Goal: Task Accomplishment & Management: Use online tool/utility

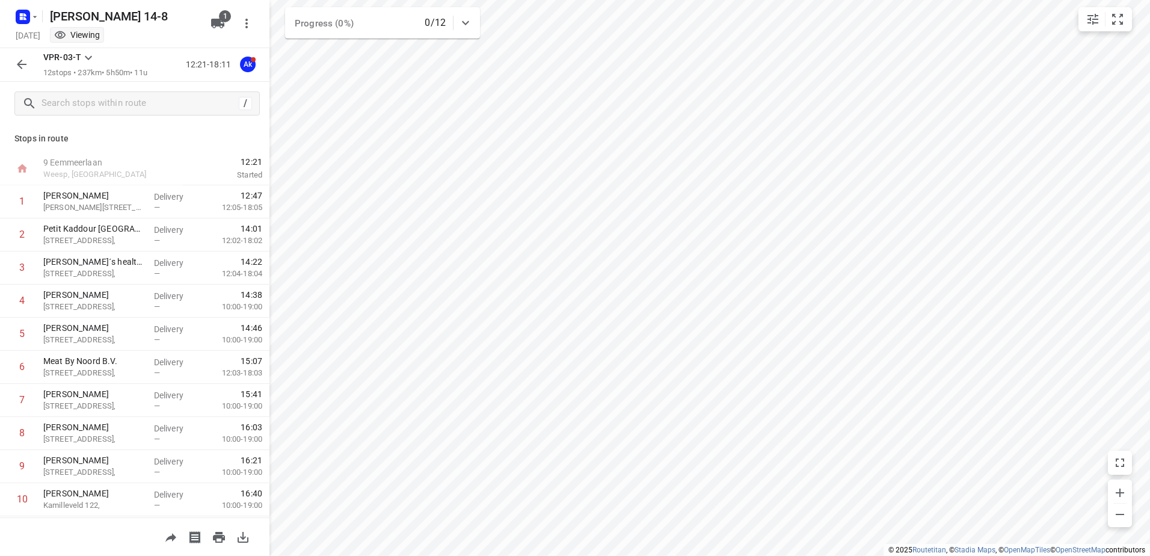
click at [22, 17] on icon "button" at bounding box center [21, 18] width 3 height 3
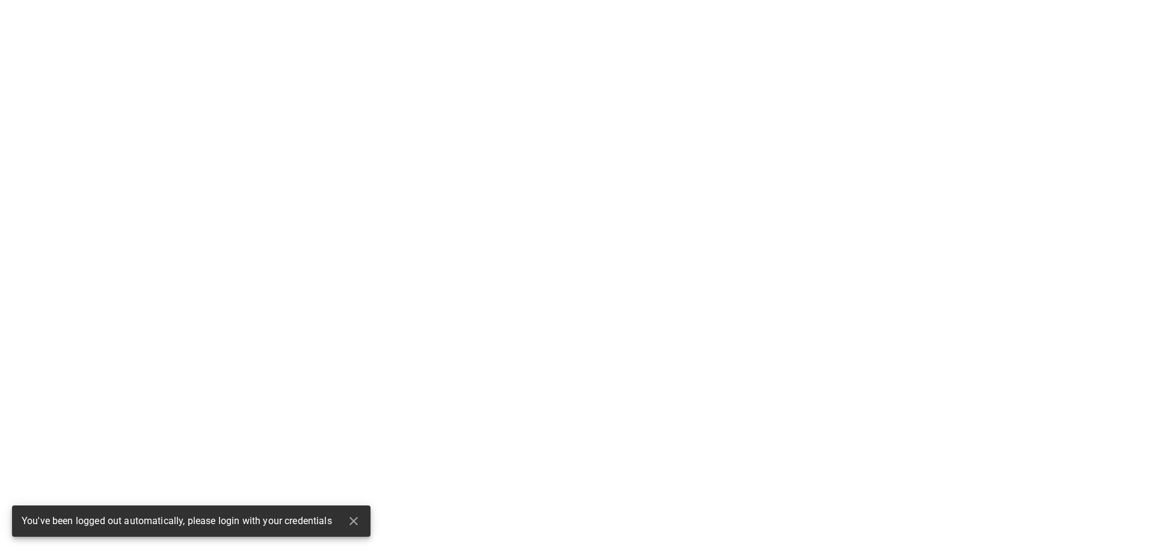
click at [31, 0] on html "You've been logged out automatically, please login with your credentials" at bounding box center [575, 0] width 1150 height 0
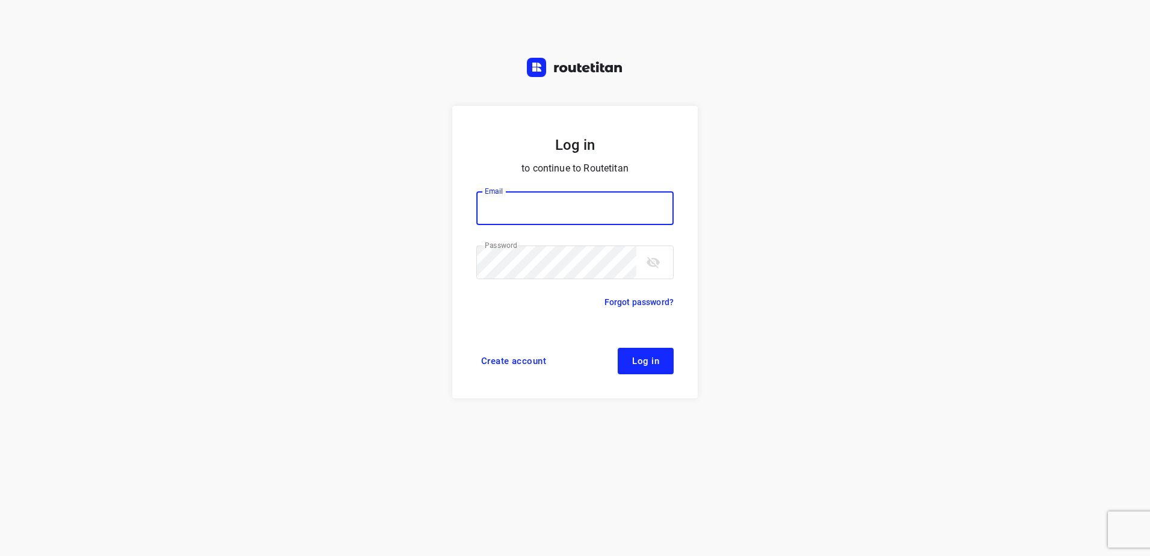
type input "[EMAIL_ADDRESS][DOMAIN_NAME]"
click at [652, 345] on form "Log in to continue to Routetitan Email [EMAIL_ADDRESS][DOMAIN_NAME] Email ​ Pas…" at bounding box center [574, 252] width 245 height 292
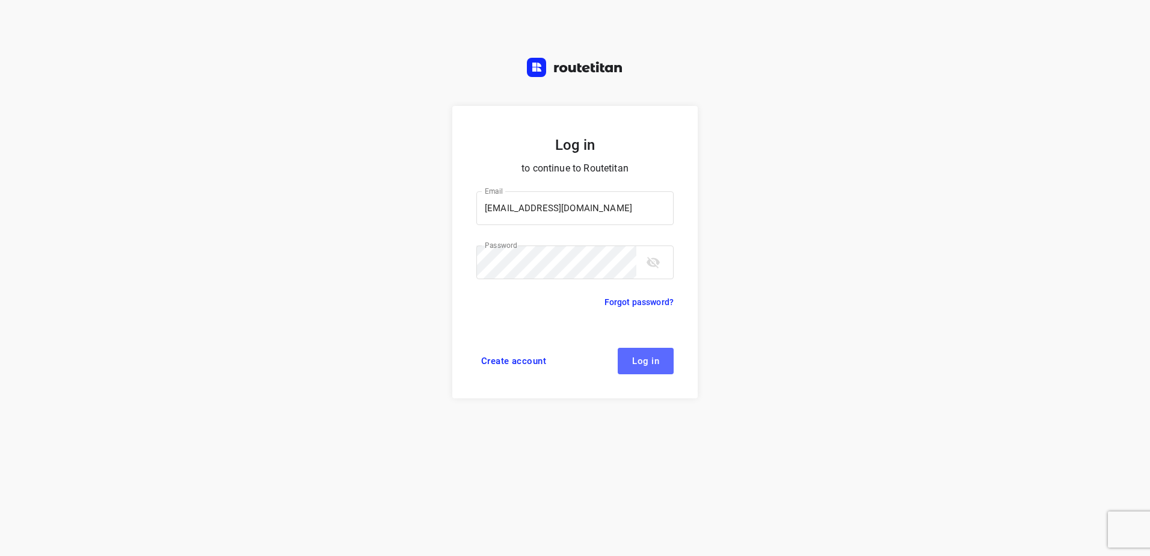
click at [655, 359] on span "Log in" at bounding box center [645, 361] width 27 height 10
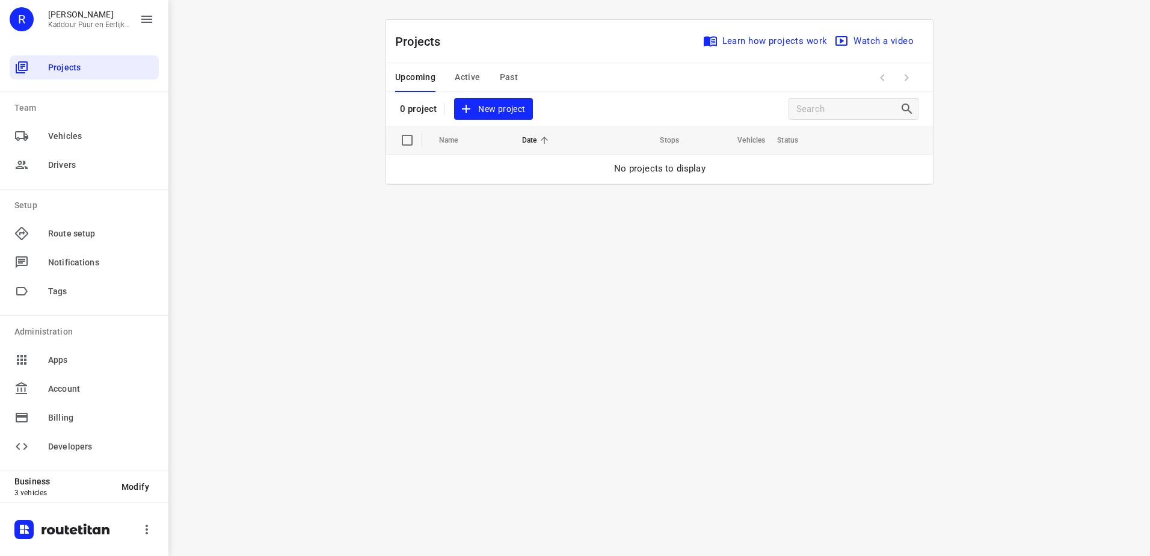
click at [500, 105] on span "New project" at bounding box center [493, 109] width 64 height 15
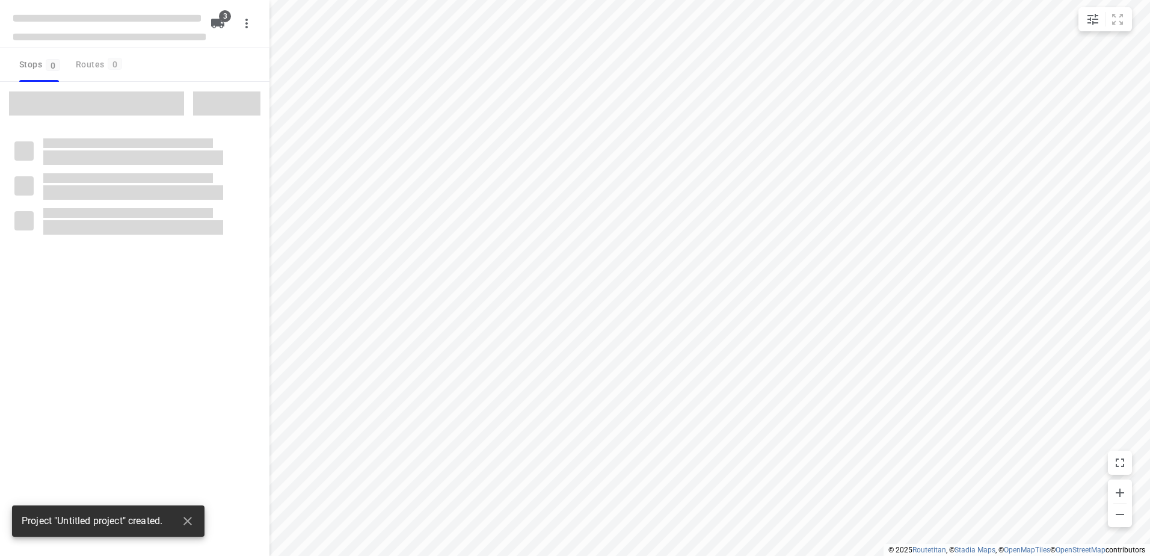
type input "distance"
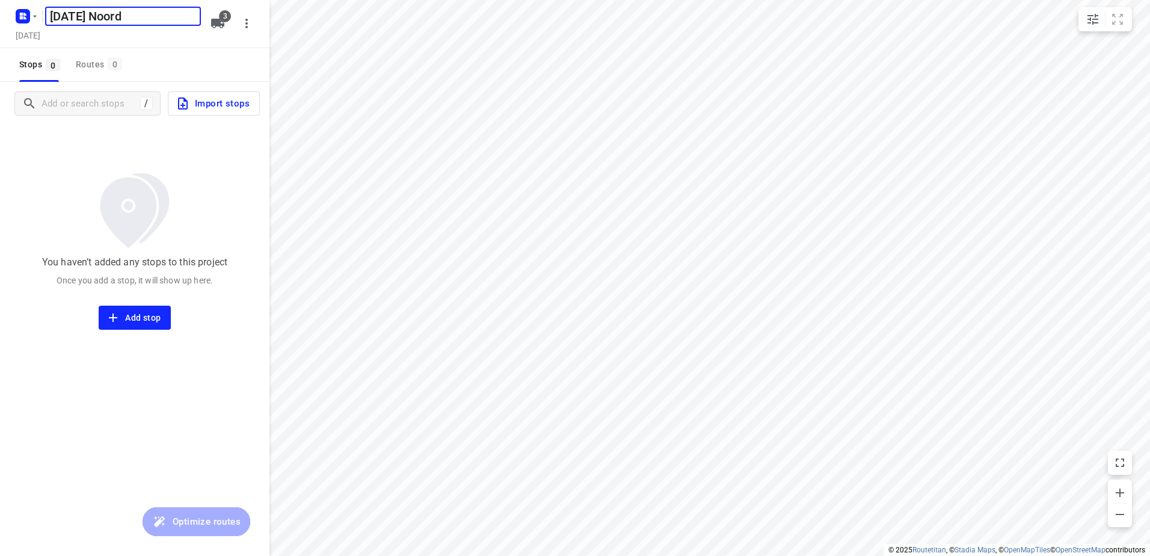
type input "[DATE] Noord"
click at [202, 102] on span "Import stops" at bounding box center [213, 104] width 74 height 16
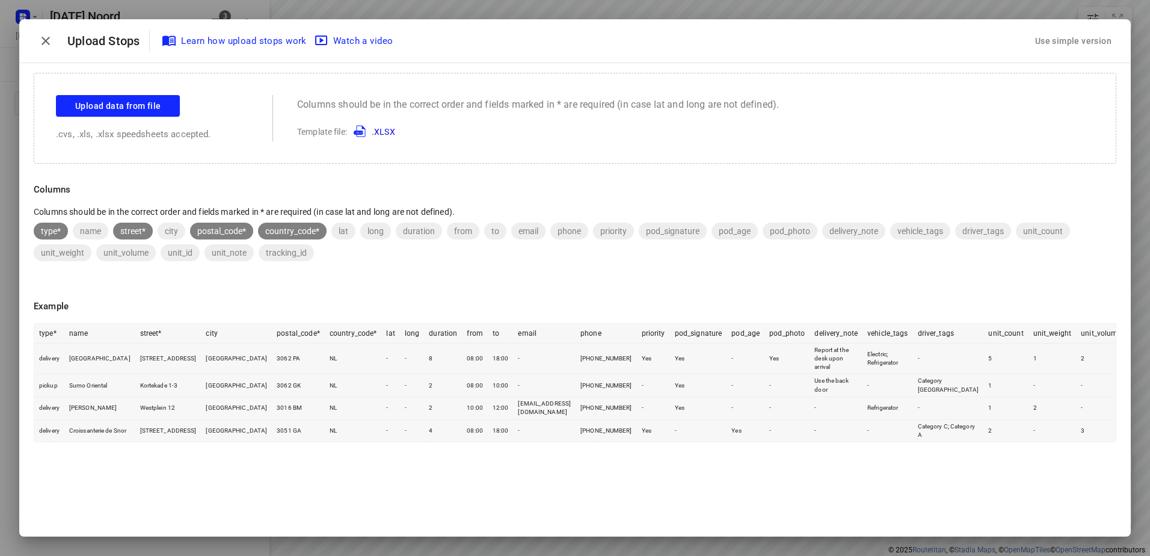
click at [1055, 35] on div "Use simple version" at bounding box center [1072, 41] width 81 height 20
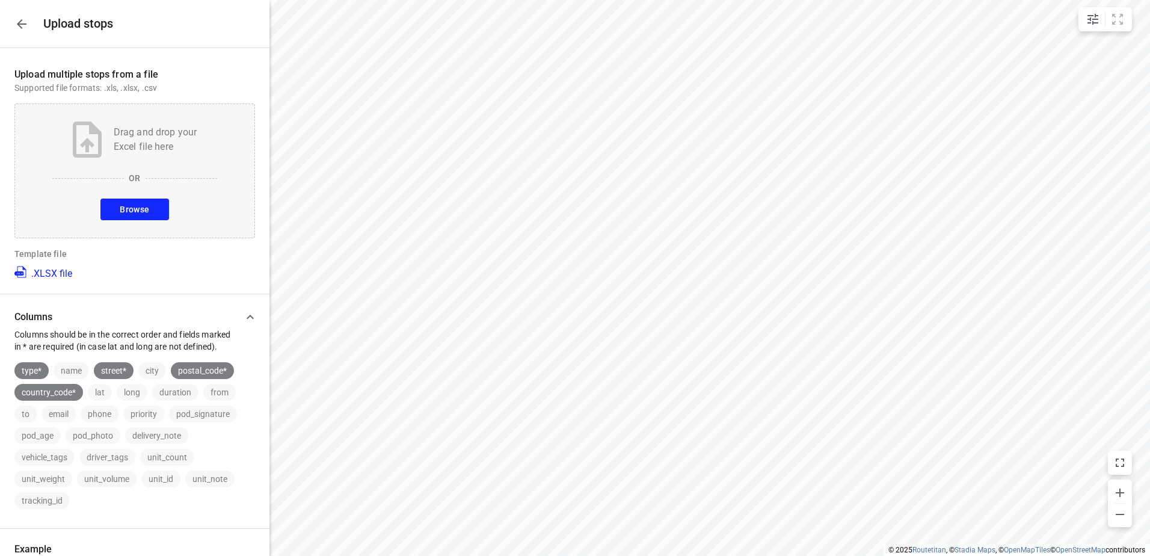
click at [150, 207] on button "Browse" at bounding box center [134, 209] width 68 height 22
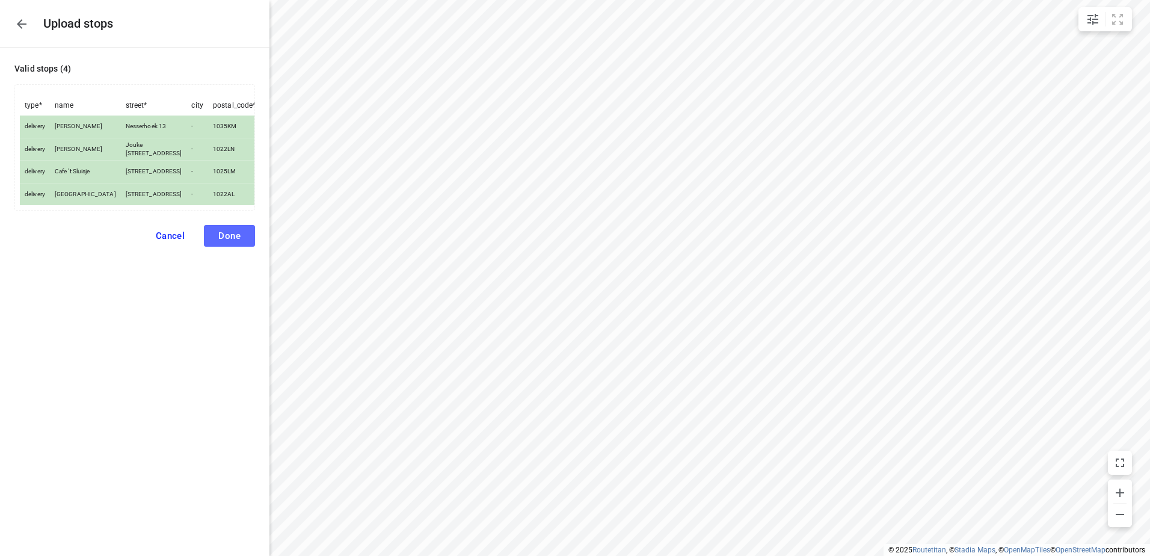
click at [225, 241] on span "Done" at bounding box center [229, 235] width 22 height 11
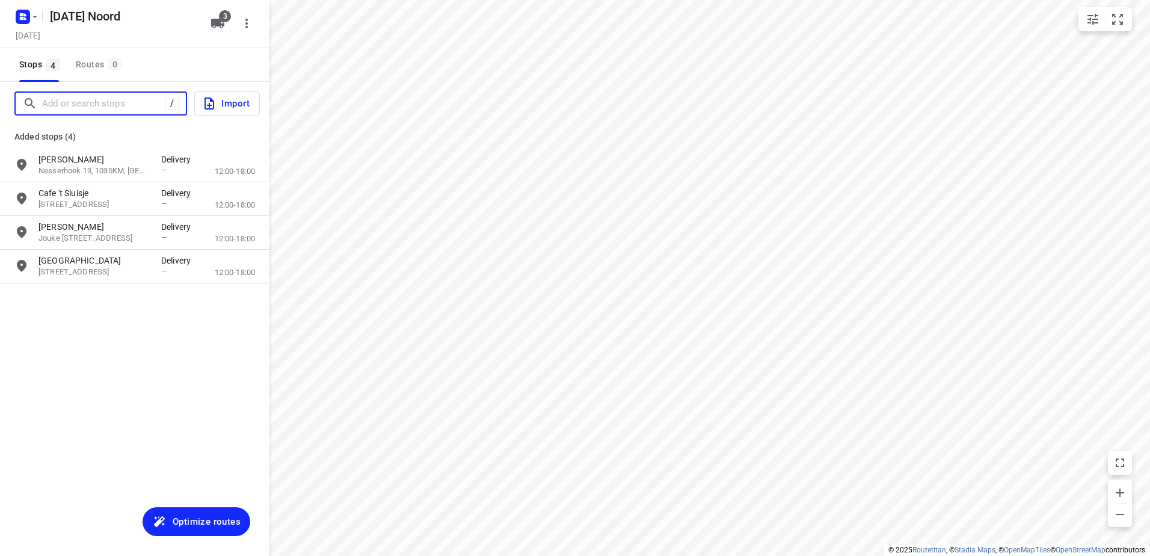
click at [83, 101] on input "Add or search stops" at bounding box center [103, 103] width 123 height 19
paste input "[GEOGRAPHIC_DATA]"
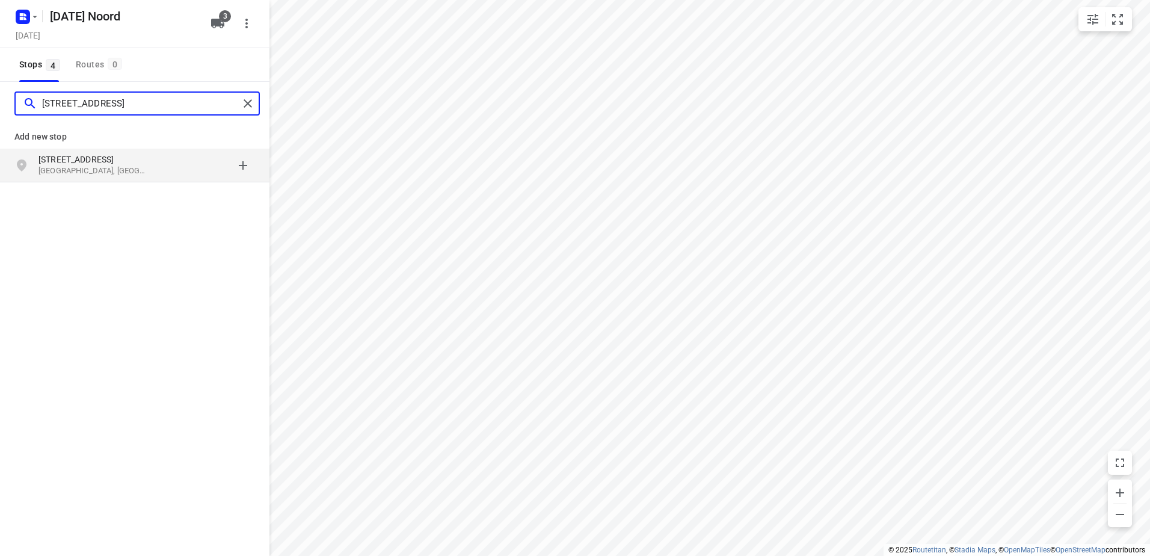
type input "[STREET_ADDRESS]"
click at [115, 171] on p "[GEOGRAPHIC_DATA], [GEOGRAPHIC_DATA]" at bounding box center [93, 170] width 111 height 11
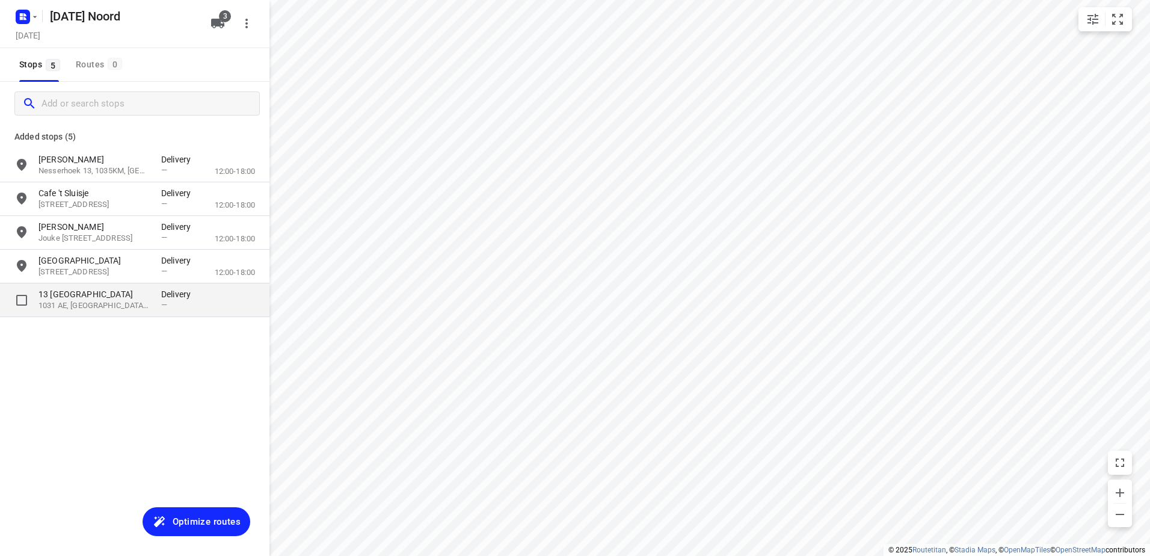
click at [97, 311] on p "1031 AE, [GEOGRAPHIC_DATA], [GEOGRAPHIC_DATA]" at bounding box center [93, 305] width 111 height 11
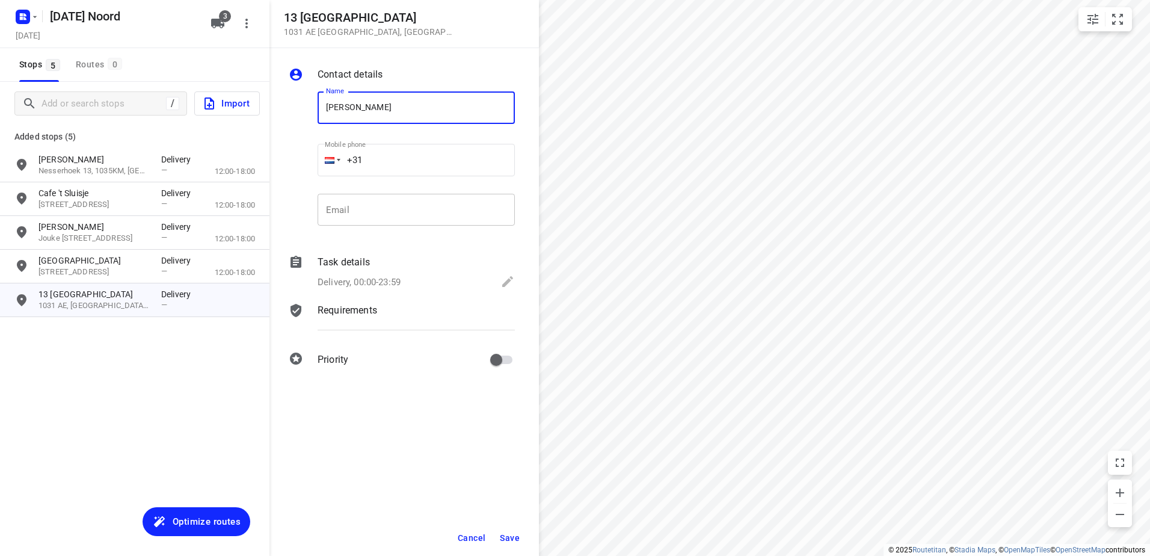
type input "Kaddour Mosveld (orientall vlees mee)"
click at [513, 536] on span "Save" at bounding box center [510, 538] width 20 height 10
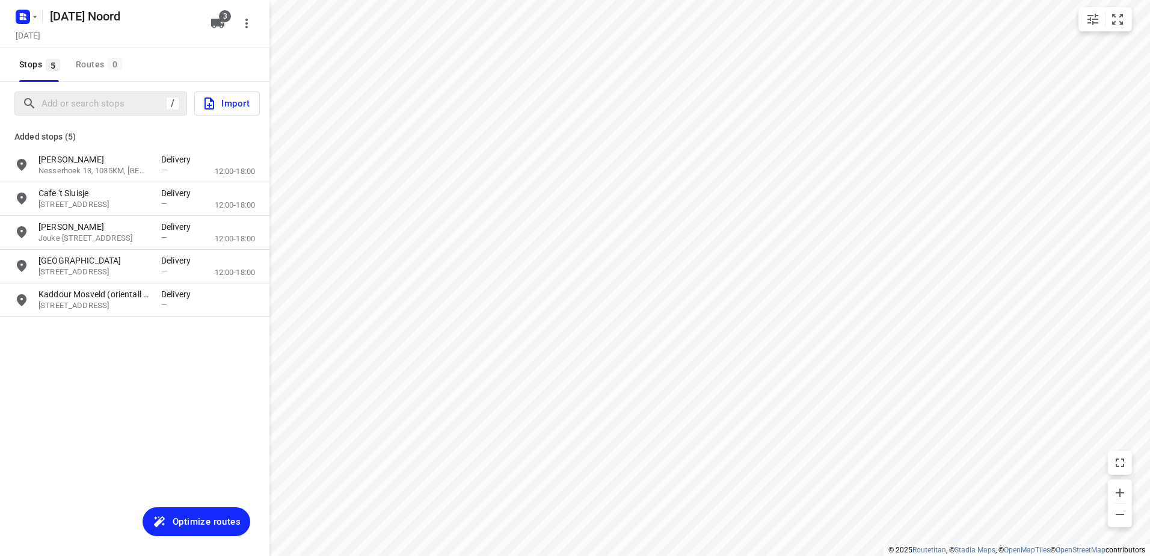
click at [126, 112] on div "/" at bounding box center [100, 103] width 173 height 24
click at [124, 107] on input "Add or search stops" at bounding box center [150, 103] width 216 height 19
paste input "Damrak"
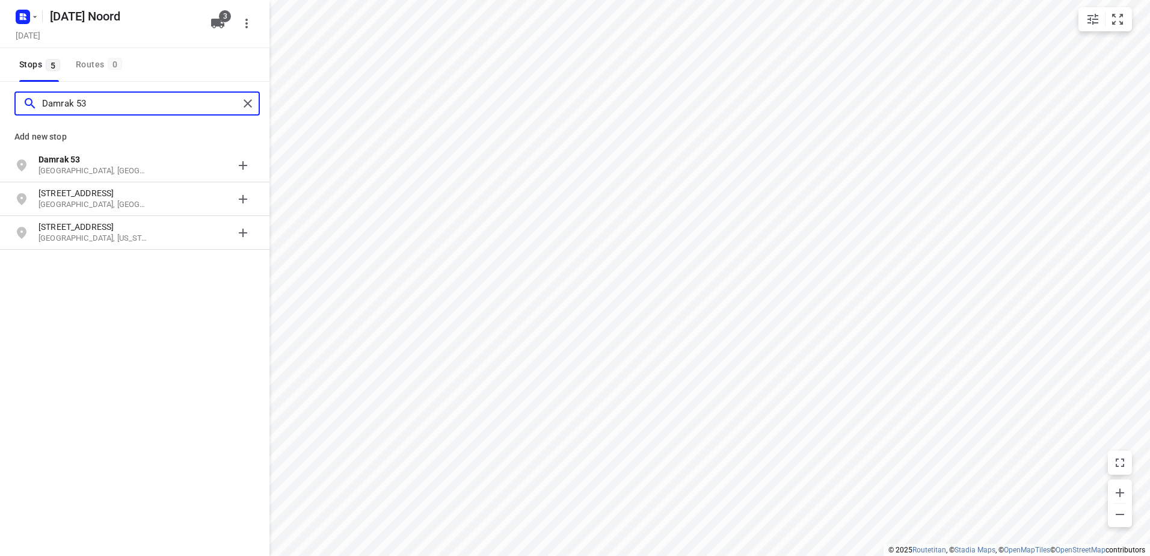
type input "Damrak 53"
click at [108, 159] on p "Damrak 53" at bounding box center [93, 159] width 111 height 12
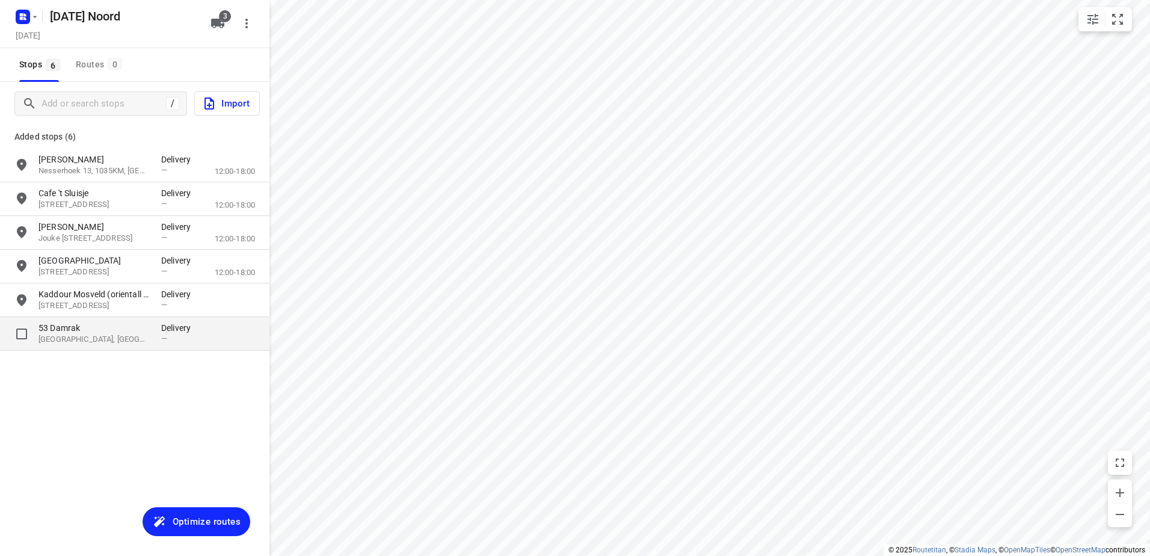
click at [118, 324] on p "53 Damrak" at bounding box center [93, 328] width 111 height 12
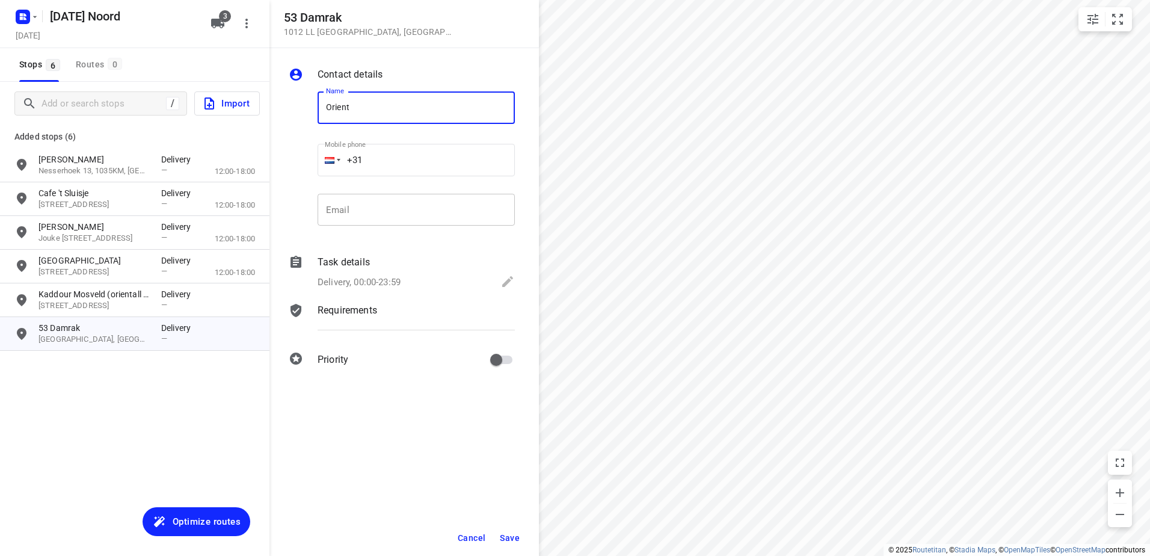
type input "Orientall Grill (deel mee vanaf [GEOGRAPHIC_DATA])"
click at [523, 530] on button "Save" at bounding box center [509, 538] width 29 height 22
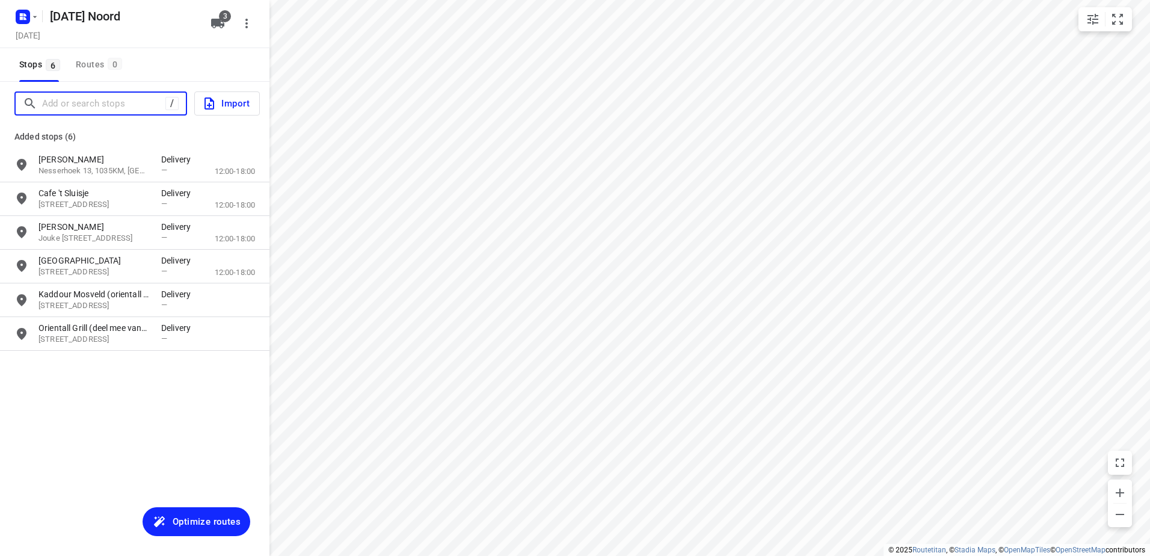
click at [93, 100] on input "Add or search stops" at bounding box center [103, 103] width 123 height 19
paste input "Oosterdokskade"
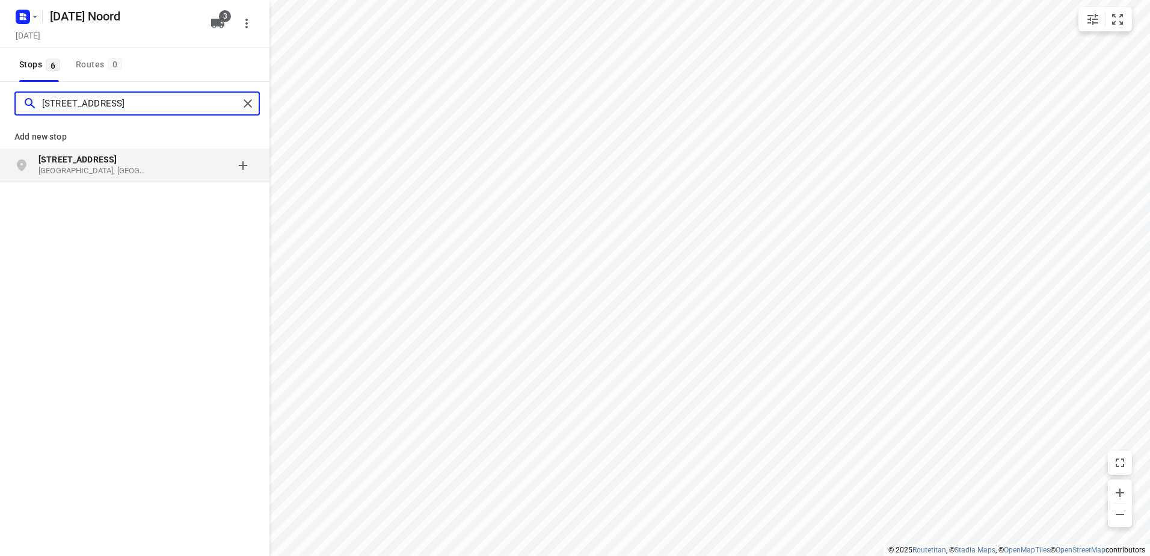
type input "[STREET_ADDRESS]"
click at [110, 150] on div "[STREET_ADDRESS]" at bounding box center [134, 166] width 269 height 34
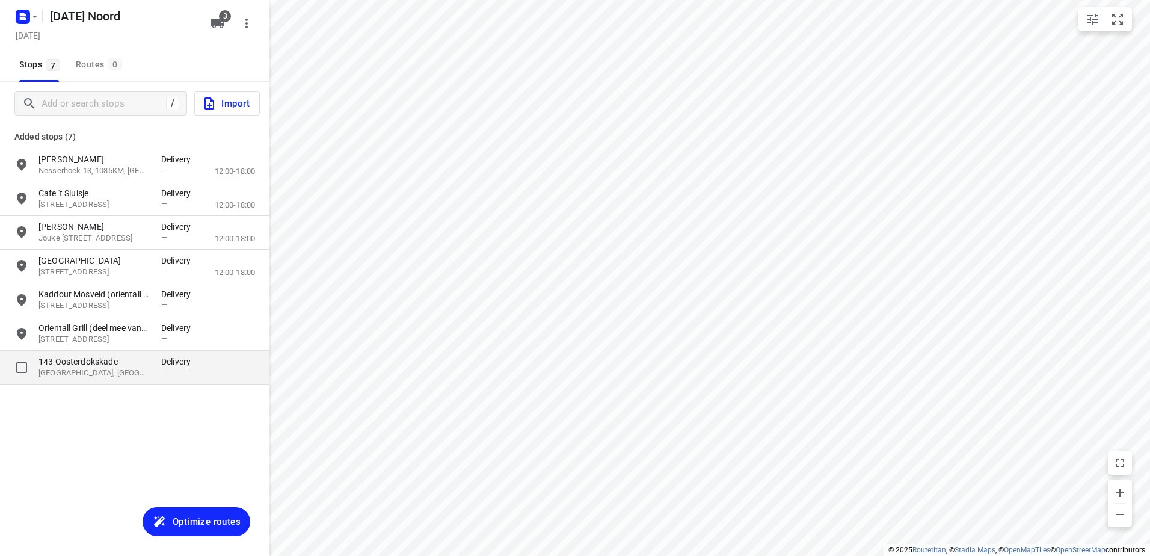
drag, startPoint x: 93, startPoint y: 378, endPoint x: 106, endPoint y: 376, distance: 13.9
click at [93, 379] on div "143 [STREET_ADDRESS] Delivery —" at bounding box center [134, 368] width 269 height 34
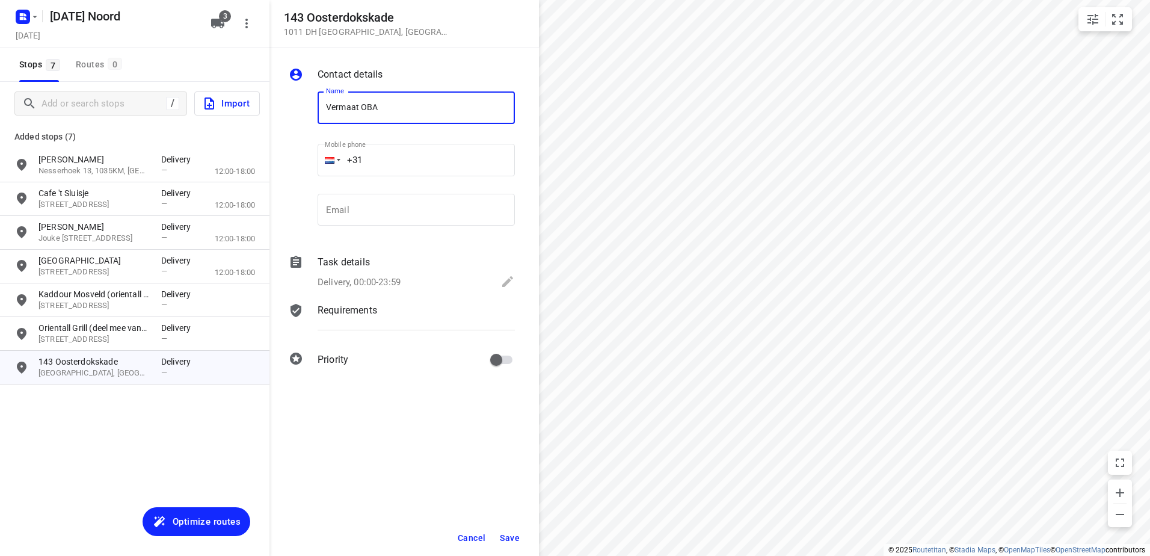
type input "Vermaat OBA"
click at [509, 533] on span "Save" at bounding box center [510, 538] width 20 height 10
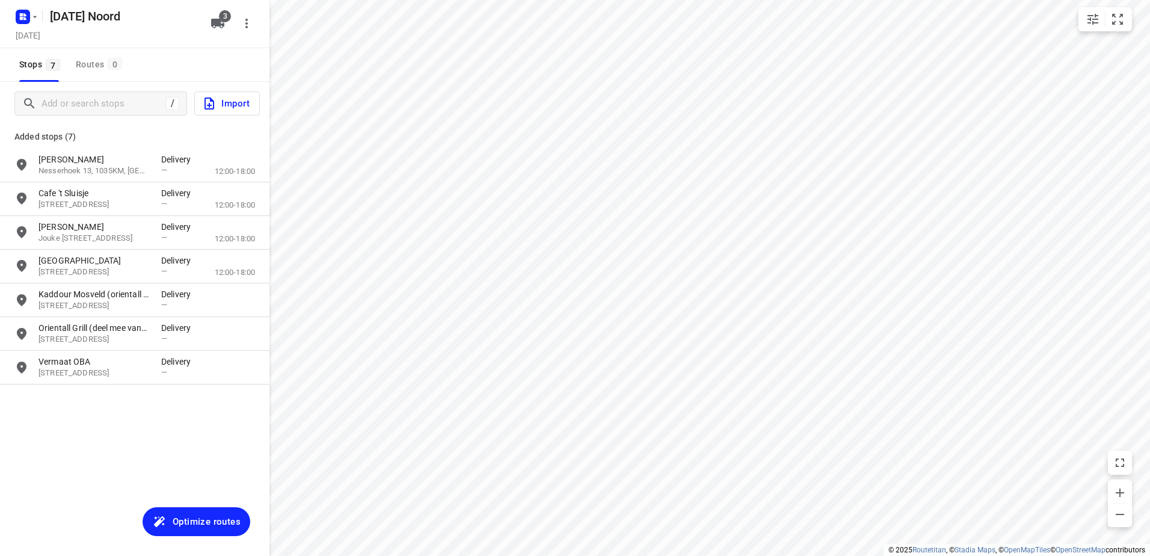
click at [183, 516] on span "Optimize routes" at bounding box center [207, 522] width 68 height 16
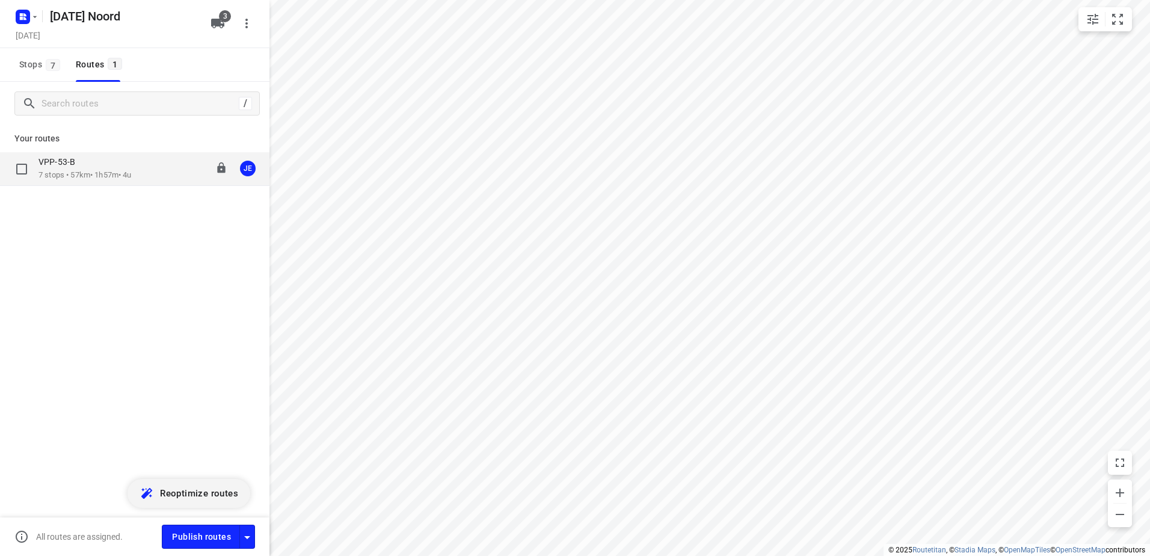
click at [127, 170] on p "7 stops • 57km • 1h57m • 4u" at bounding box center [84, 175] width 93 height 11
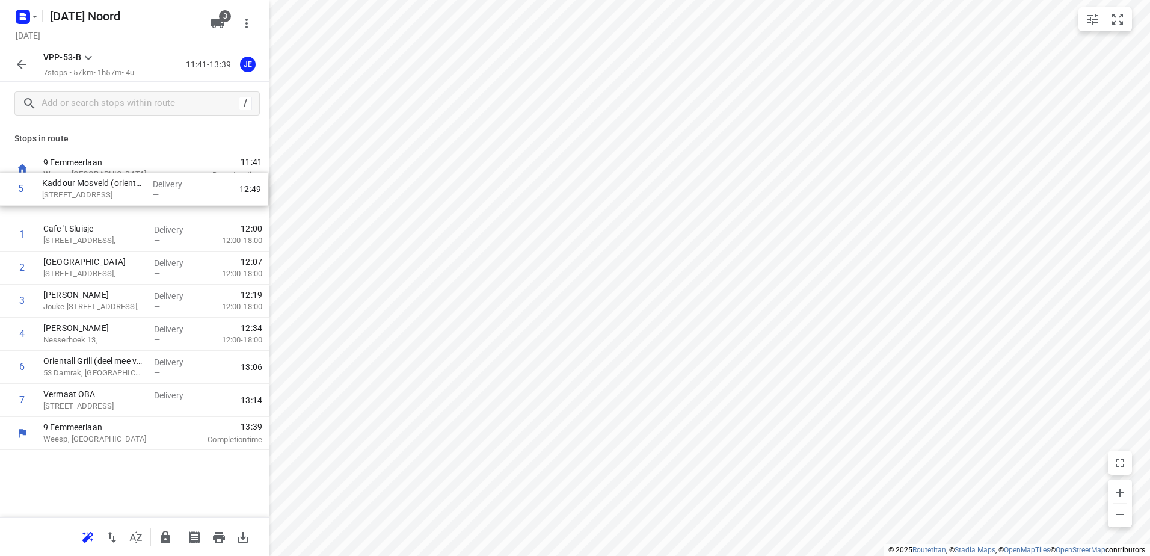
drag, startPoint x: 128, startPoint y: 337, endPoint x: 127, endPoint y: 188, distance: 149.1
click at [127, 188] on div "1 Cafe 't Sluisje [STREET_ADDRESS], Delivery — 12:00 12:00-18:00 2 [GEOGRAPHIC_…" at bounding box center [134, 301] width 269 height 232
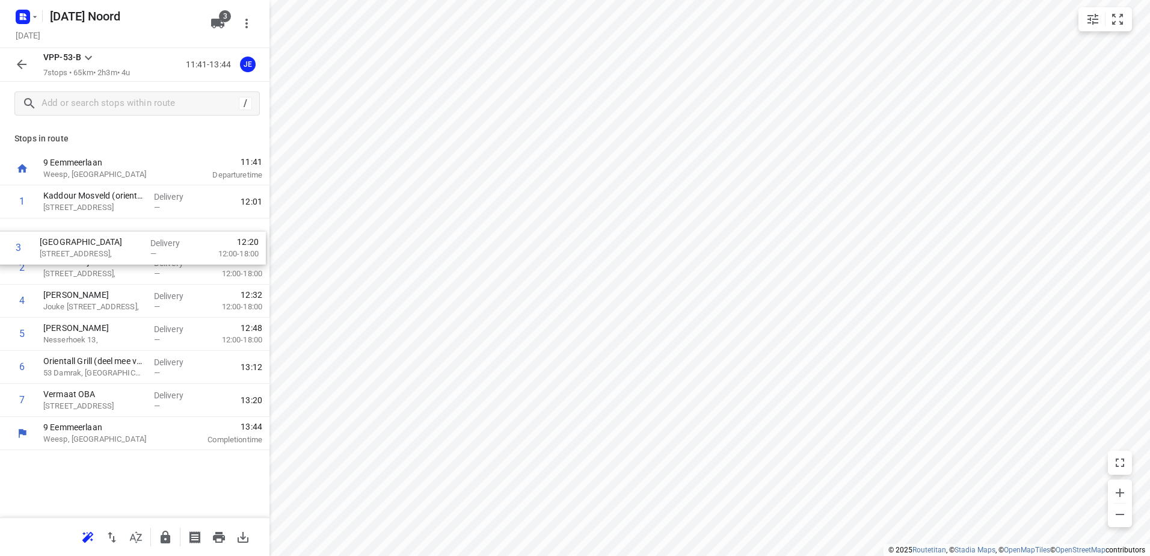
drag, startPoint x: 93, startPoint y: 262, endPoint x: 90, endPoint y: 235, distance: 26.7
click at [90, 235] on div "1 [PERSON_NAME] (orientall vlees mee) [STREET_ADDRESS] Delivery — 12:01 2 Cafe …" at bounding box center [134, 301] width 269 height 232
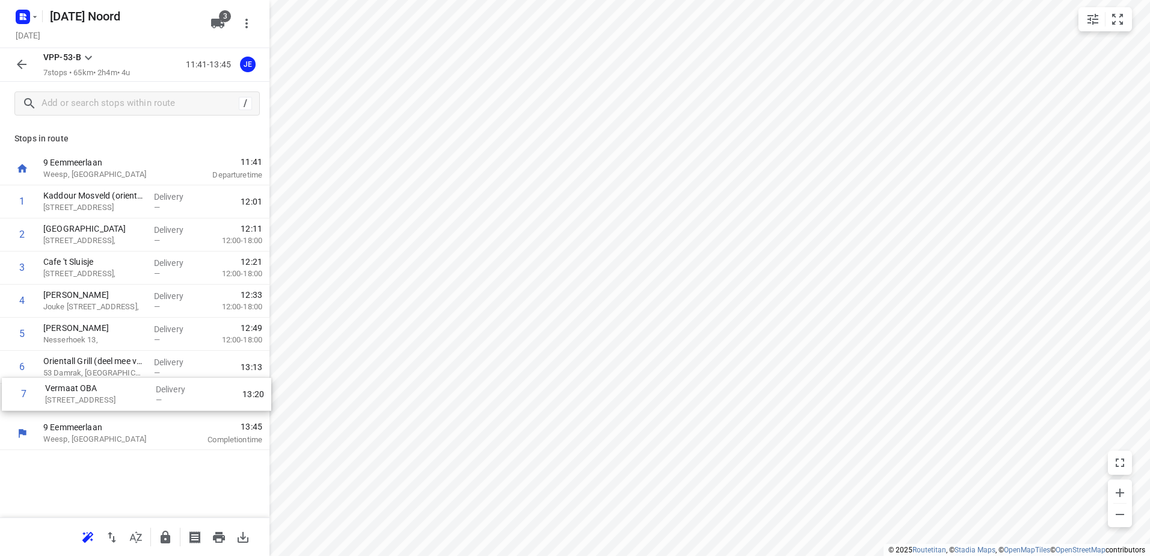
drag, startPoint x: 113, startPoint y: 396, endPoint x: 120, endPoint y: 367, distance: 29.0
click at [120, 367] on div "1 [PERSON_NAME] (orientall vlees mee) [STREET_ADDRESS] Delivery — 12:01 [GEOGRA…" at bounding box center [134, 301] width 269 height 232
drag, startPoint x: 124, startPoint y: 399, endPoint x: 127, endPoint y: 361, distance: 38.1
click at [127, 361] on div "1 [PERSON_NAME] (orientall vlees mee) [STREET_ADDRESS] Delivery — 12:01 [GEOGRA…" at bounding box center [134, 301] width 269 height 232
click at [21, 63] on icon "button" at bounding box center [21, 64] width 14 height 14
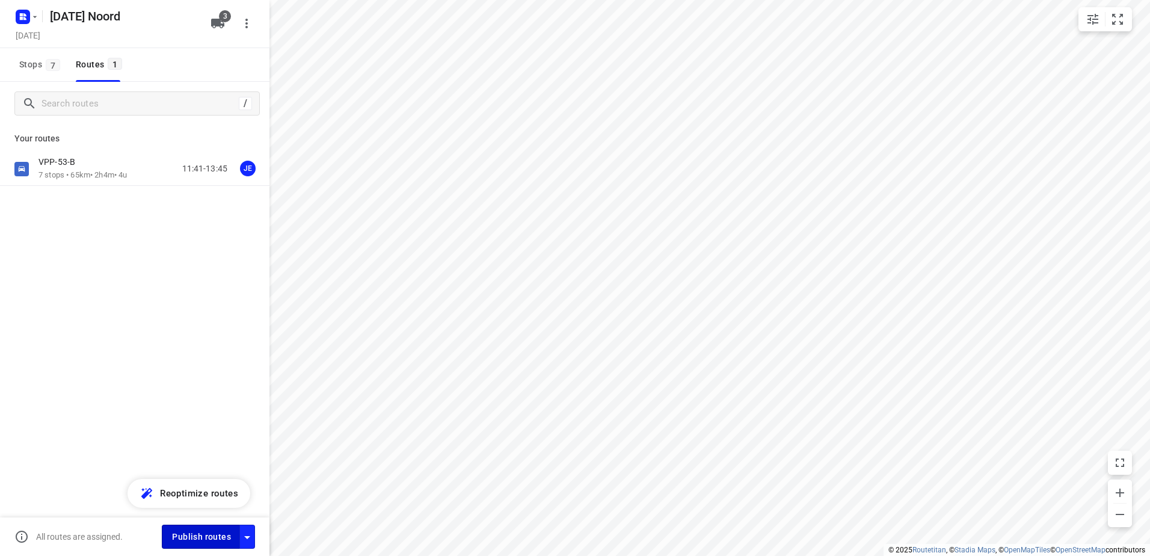
click at [191, 531] on span "Publish routes" at bounding box center [201, 536] width 59 height 15
click at [26, 17] on rect "button" at bounding box center [23, 17] width 14 height 14
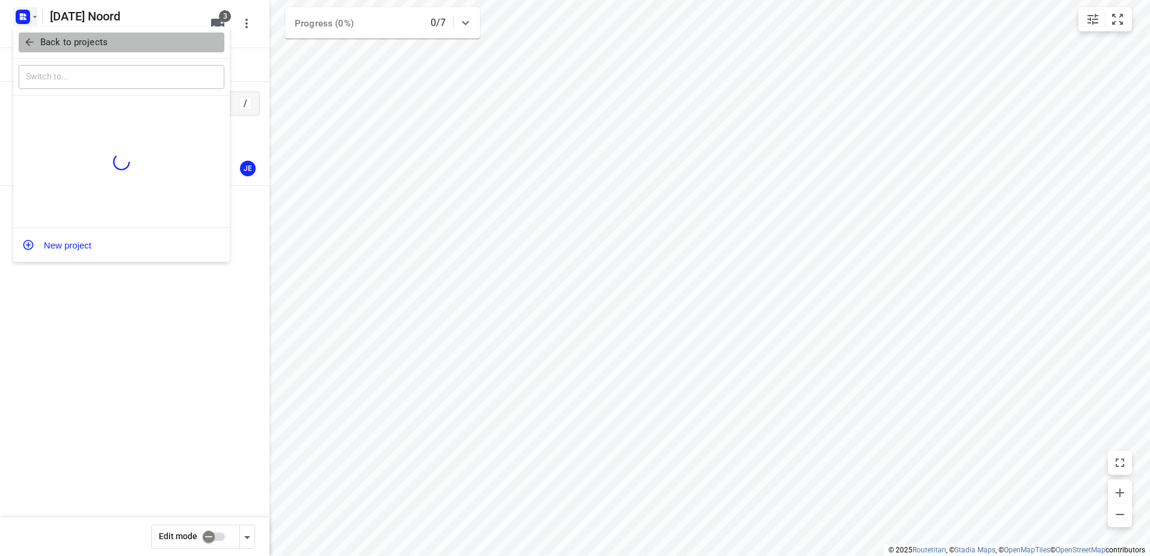
click at [23, 35] on span "Back to projects" at bounding box center [121, 42] width 196 height 14
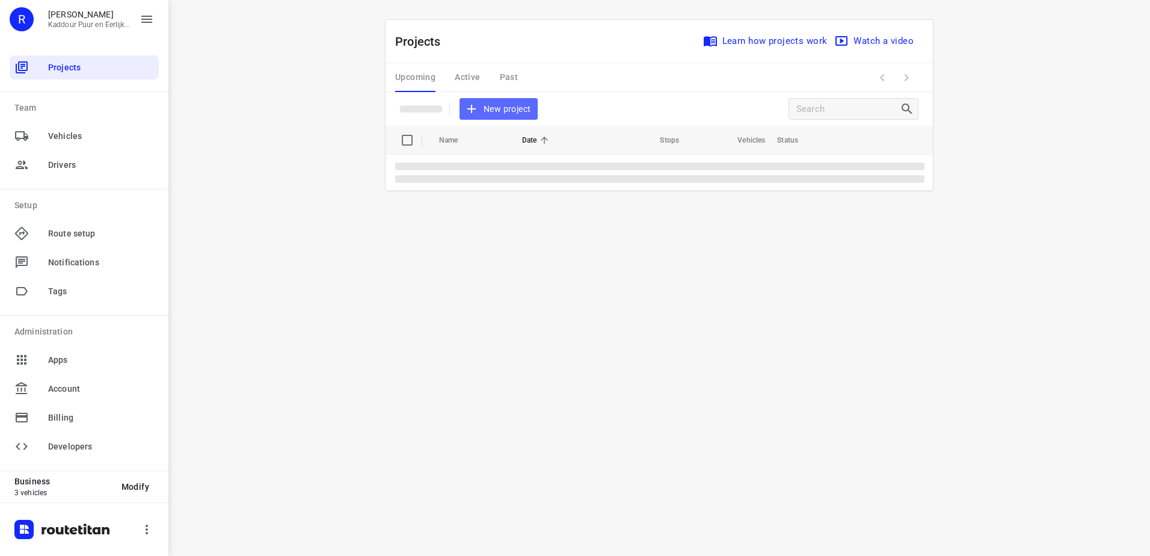
click at [509, 104] on span "New project" at bounding box center [499, 109] width 64 height 15
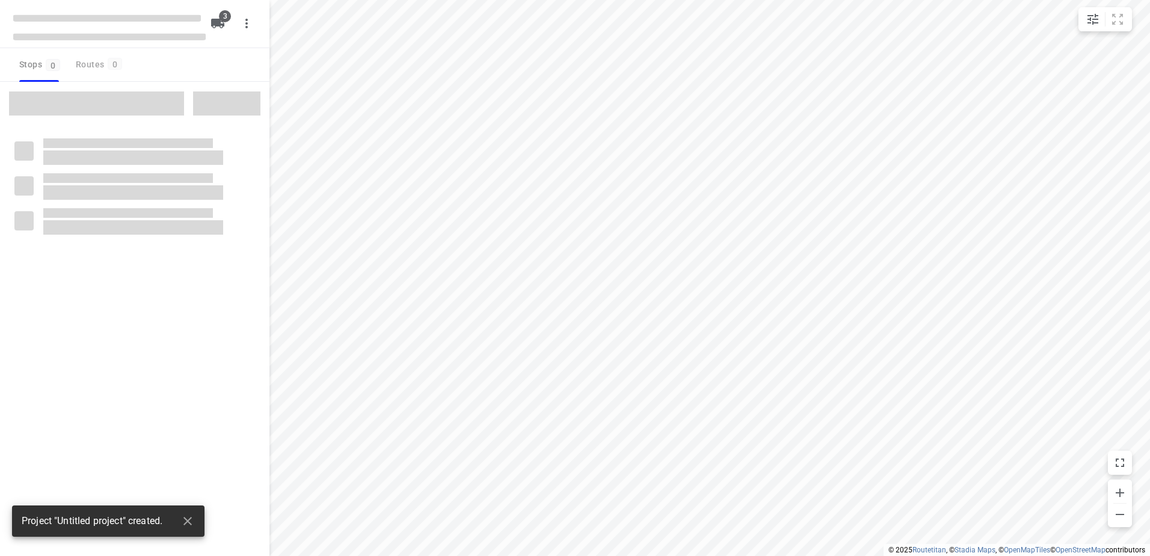
type input "distance"
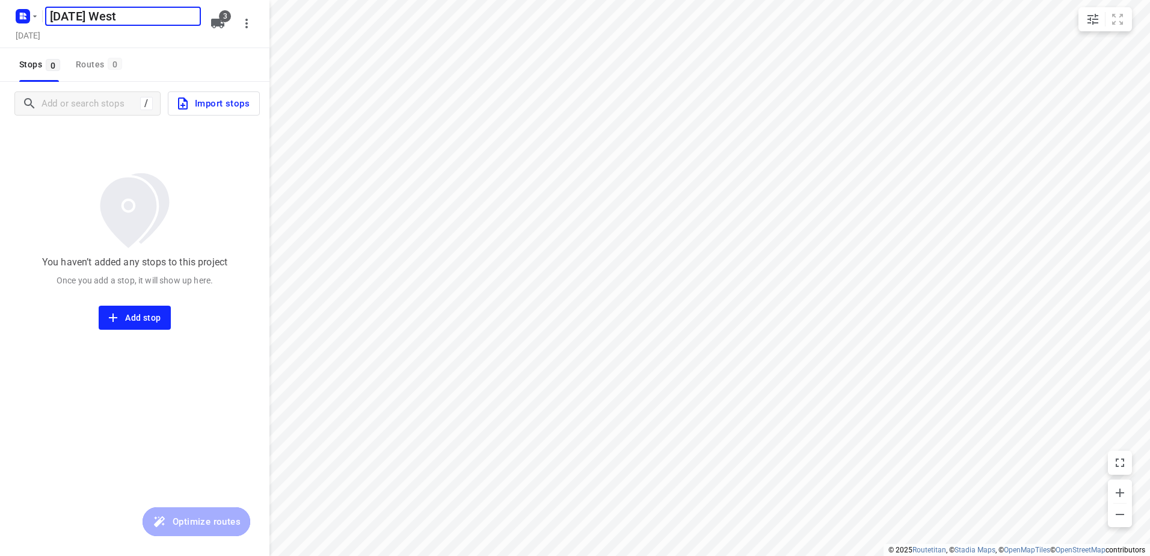
type input "[DATE] West"
click at [213, 111] on span "Import stops" at bounding box center [213, 104] width 74 height 16
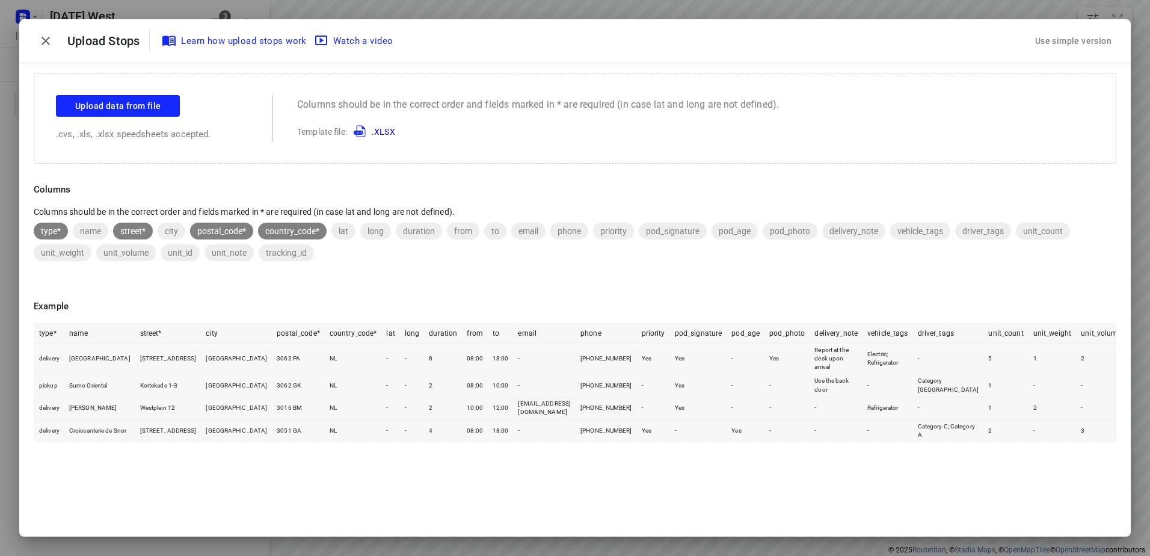
click at [1094, 40] on div "Use simple version" at bounding box center [1072, 41] width 81 height 20
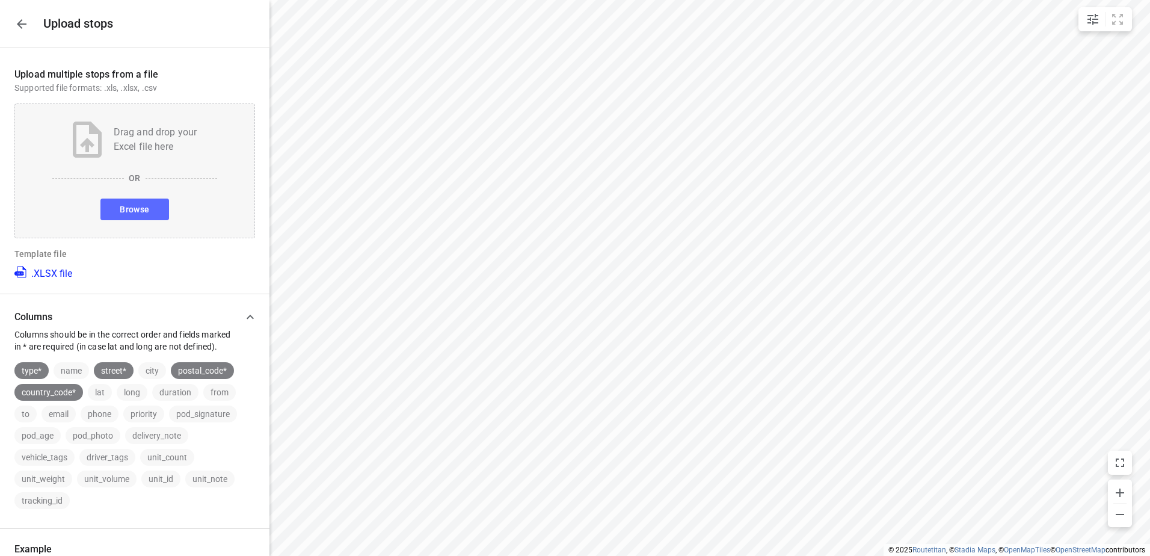
click at [149, 204] on button "Browse" at bounding box center [134, 209] width 68 height 22
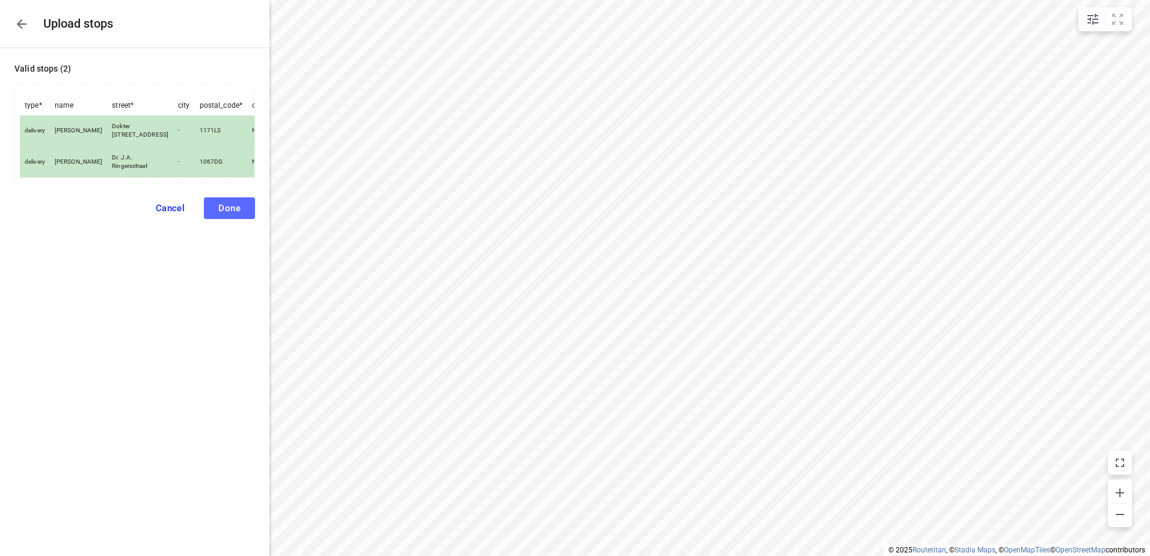
click at [238, 213] on span "Done" at bounding box center [229, 208] width 22 height 11
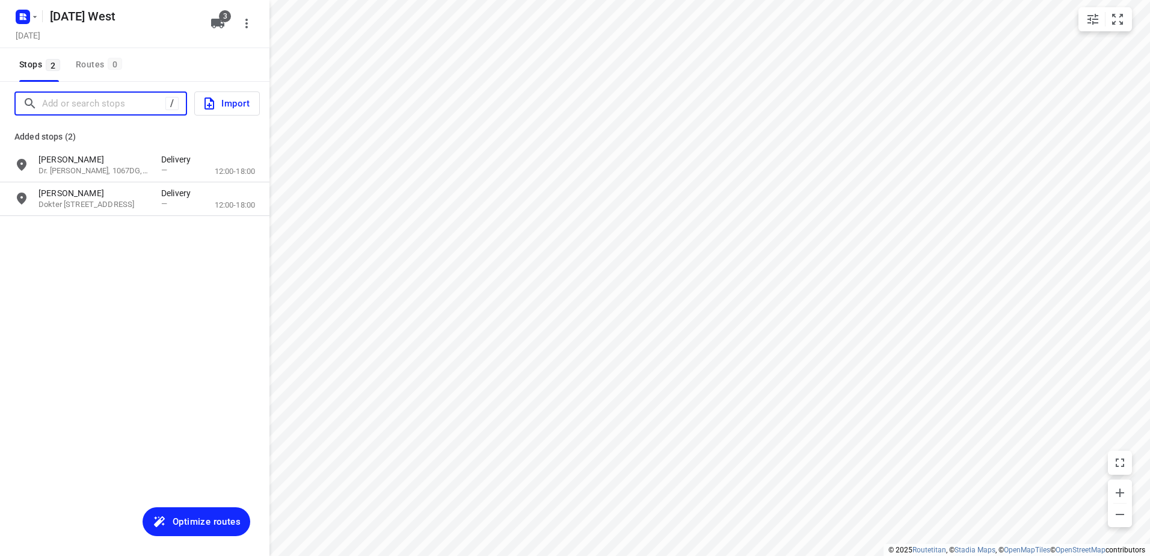
click at [103, 103] on input "Add or search stops" at bounding box center [103, 103] width 123 height 19
paste input "Pampuslaan"
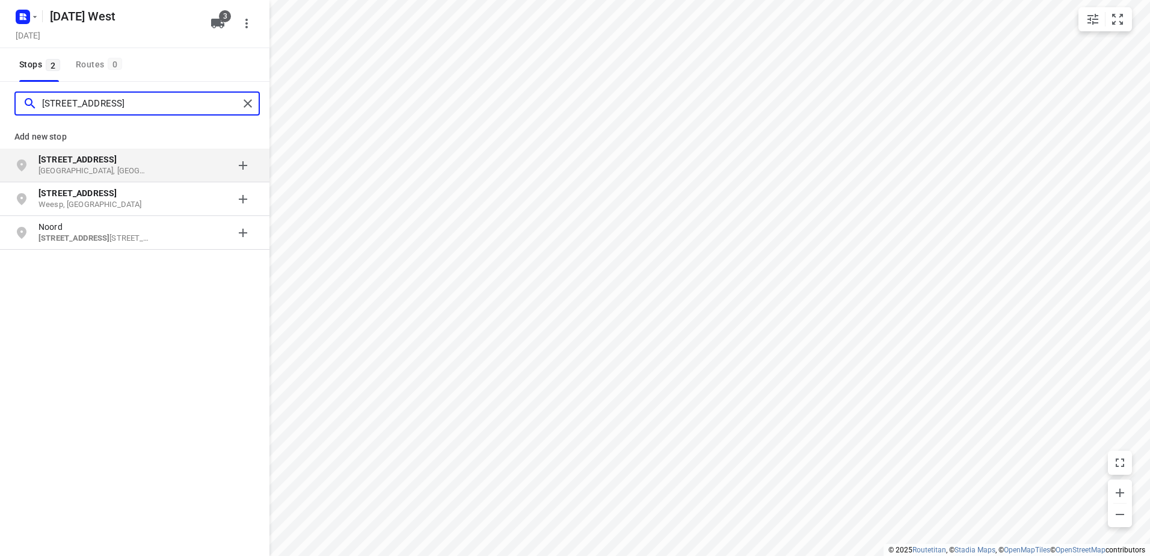
type input "[STREET_ADDRESS]"
click at [115, 166] on p "[GEOGRAPHIC_DATA], [GEOGRAPHIC_DATA]" at bounding box center [93, 170] width 111 height 11
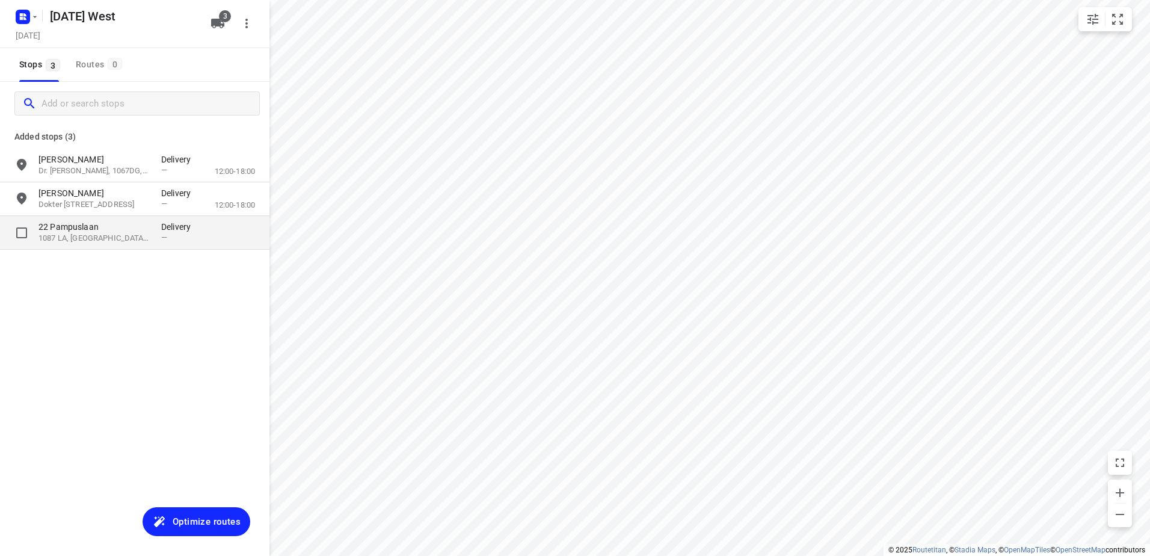
click at [93, 249] on div "[STREET_ADDRESS] Delivery —" at bounding box center [134, 233] width 269 height 34
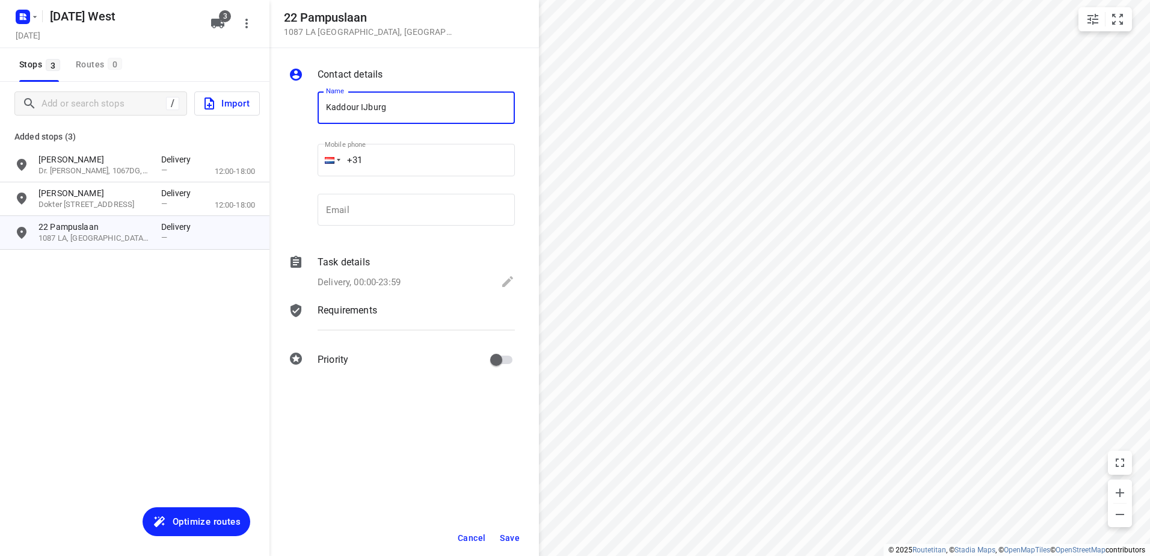
type input "Kaddour IJburg"
click at [512, 540] on span "Save" at bounding box center [510, 538] width 20 height 10
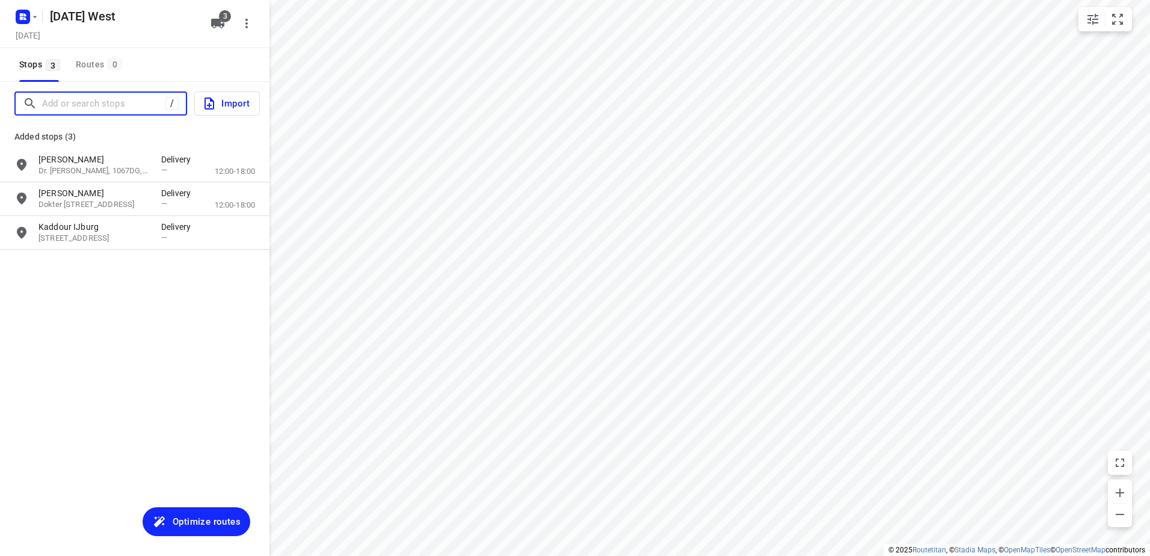
click at [104, 109] on input "Add or search stops" at bounding box center [103, 103] width 123 height 19
paste input "Krijn taconiskade"
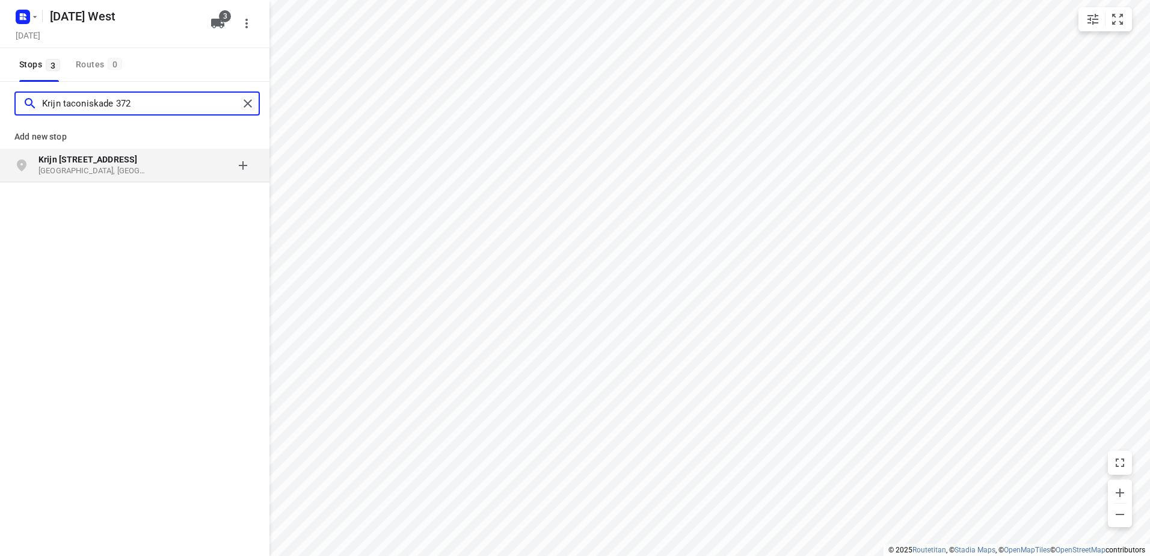
type input "Krijn taconiskade 372"
click at [105, 155] on b "Krijn [STREET_ADDRESS]" at bounding box center [87, 160] width 99 height 10
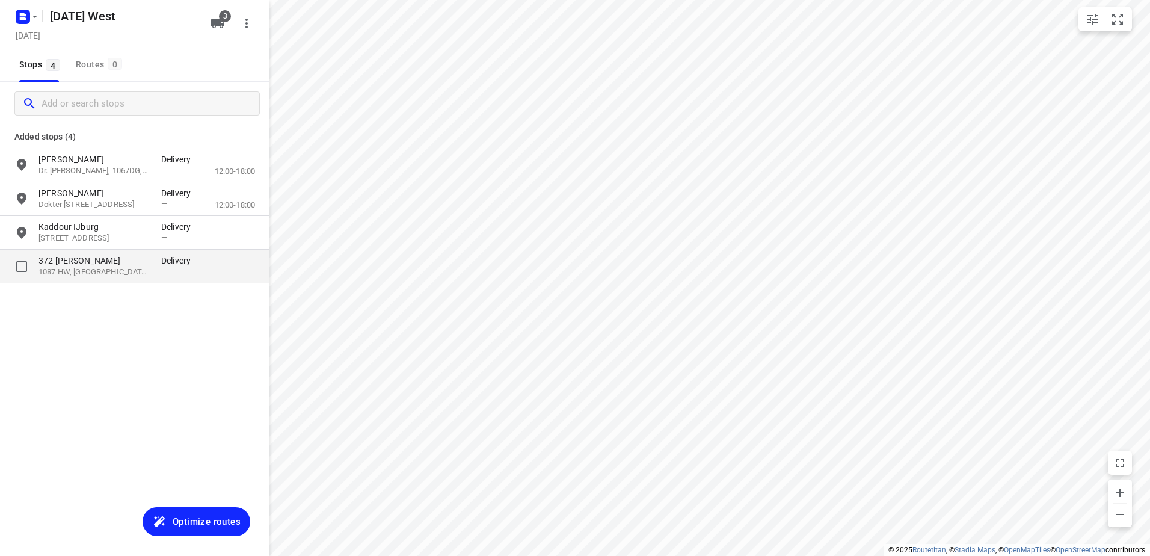
click at [84, 271] on p "1087 HW, [GEOGRAPHIC_DATA], [GEOGRAPHIC_DATA]" at bounding box center [93, 271] width 111 height 11
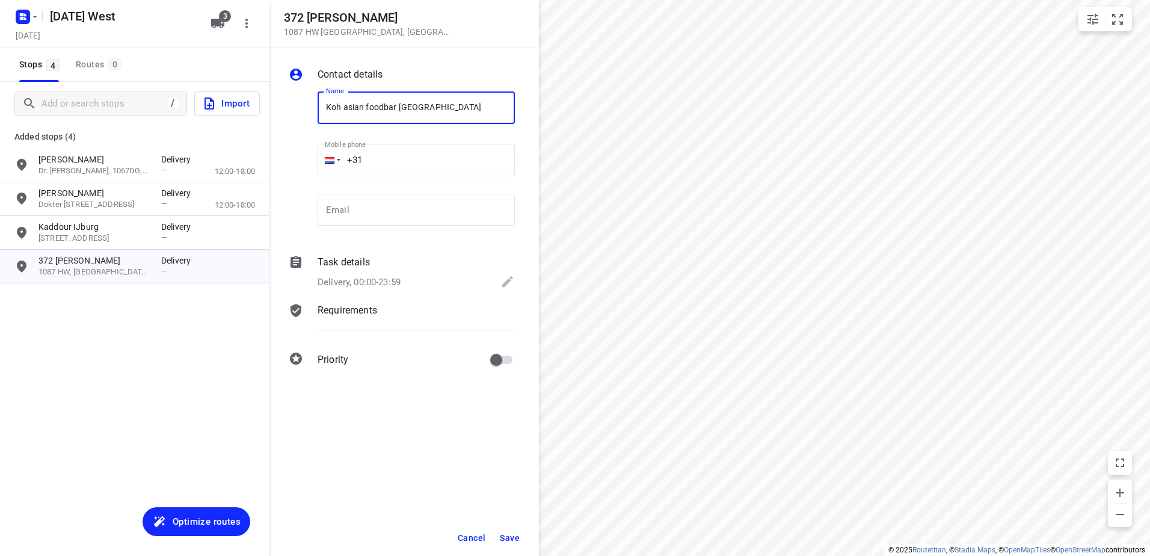
type input "Koh asian foodbar [GEOGRAPHIC_DATA]"
click at [516, 533] on span "Save" at bounding box center [510, 538] width 20 height 10
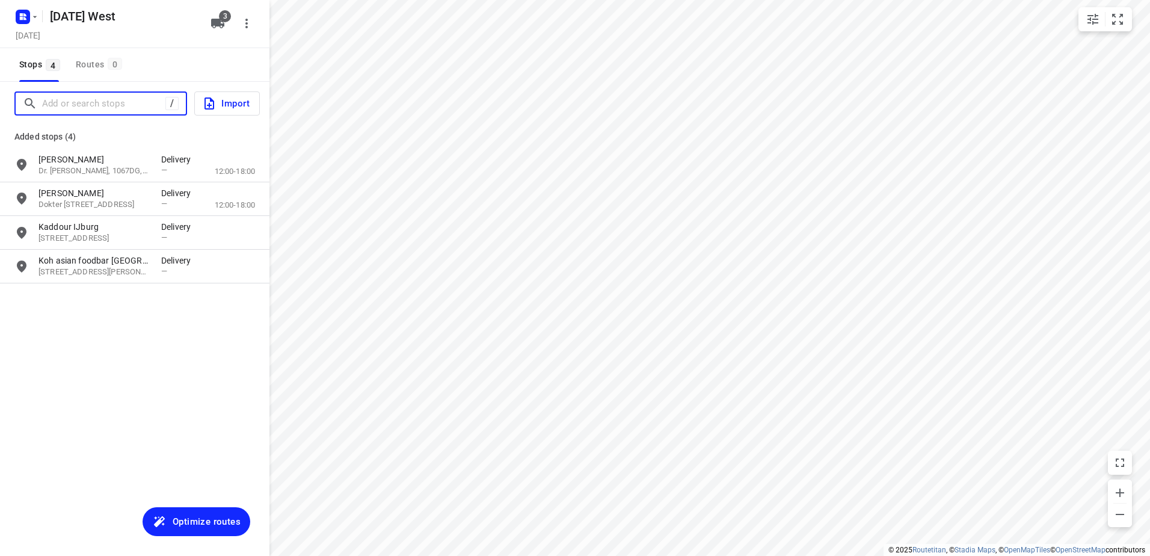
click at [130, 95] on input "Add or search stops" at bounding box center [103, 103] width 123 height 19
paste input "[PERSON_NAME]"
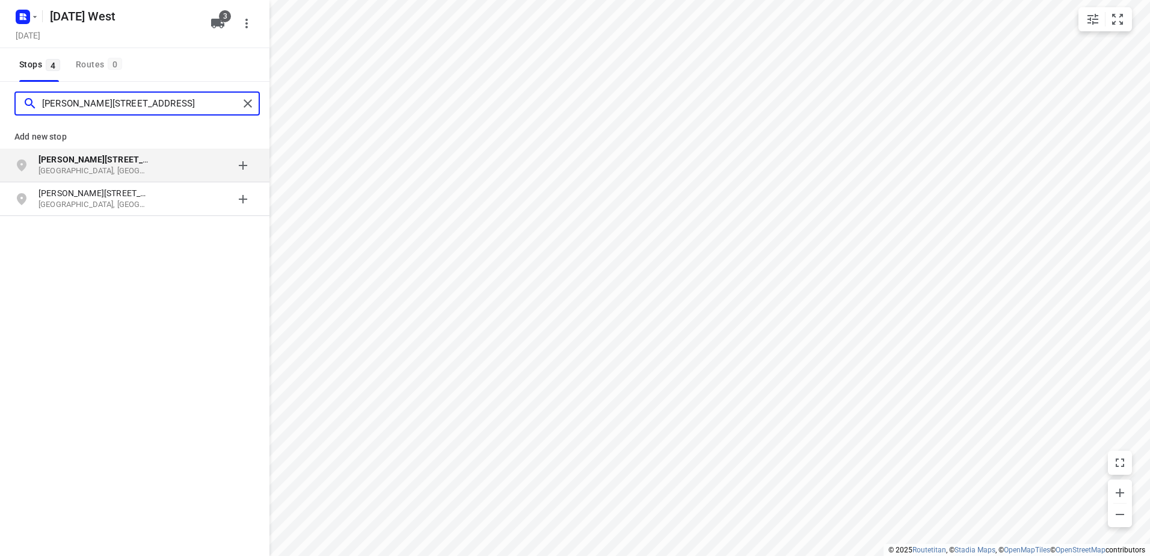
type input "[PERSON_NAME][STREET_ADDRESS]"
click at [126, 165] on p "[PERSON_NAME][STREET_ADDRESS]" at bounding box center [93, 159] width 111 height 12
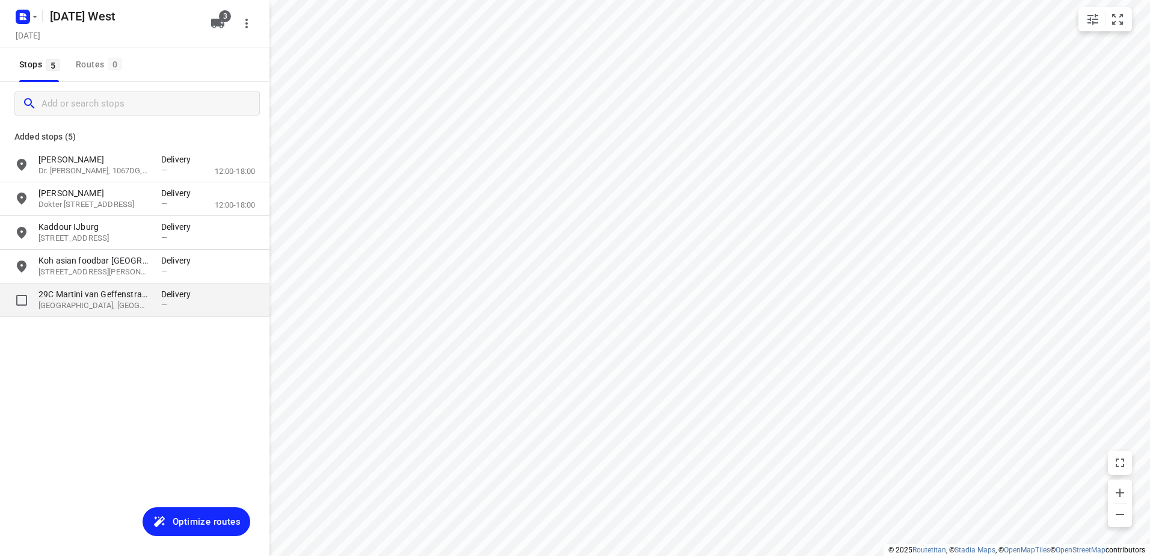
click at [117, 292] on p "29C Martini van Geffenstraat" at bounding box center [93, 294] width 111 height 12
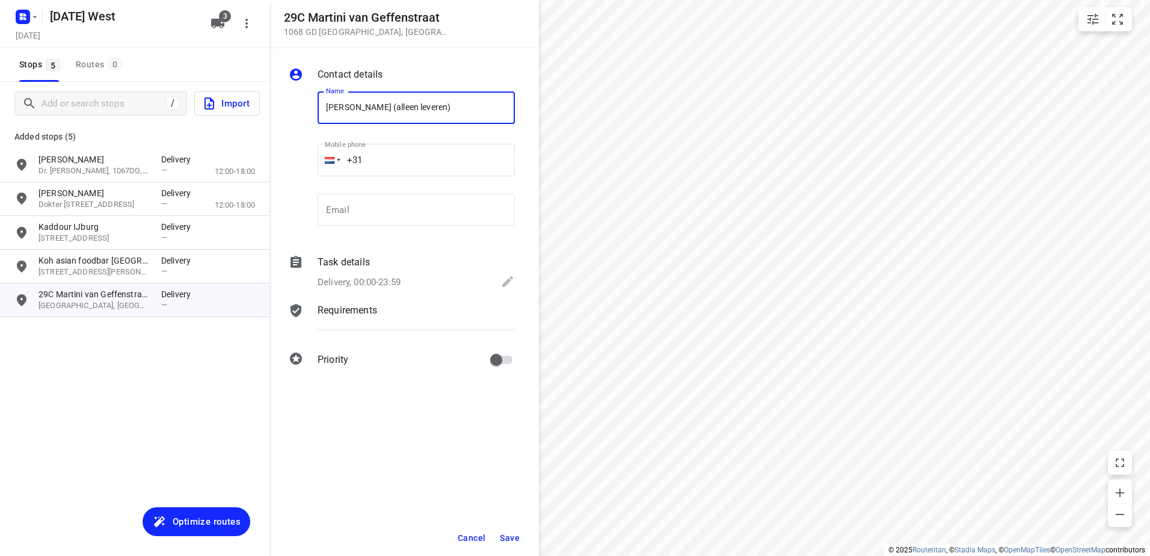
drag, startPoint x: 453, startPoint y: 113, endPoint x: 405, endPoint y: 108, distance: 48.3
click at [390, 113] on input "[PERSON_NAME] (alleen leveren)" at bounding box center [416, 107] width 197 height 32
click at [454, 105] on input "[PERSON_NAME] (alleen leveren)" at bounding box center [416, 107] width 197 height 32
click at [439, 115] on input "[PERSON_NAME] (" at bounding box center [416, 107] width 197 height 32
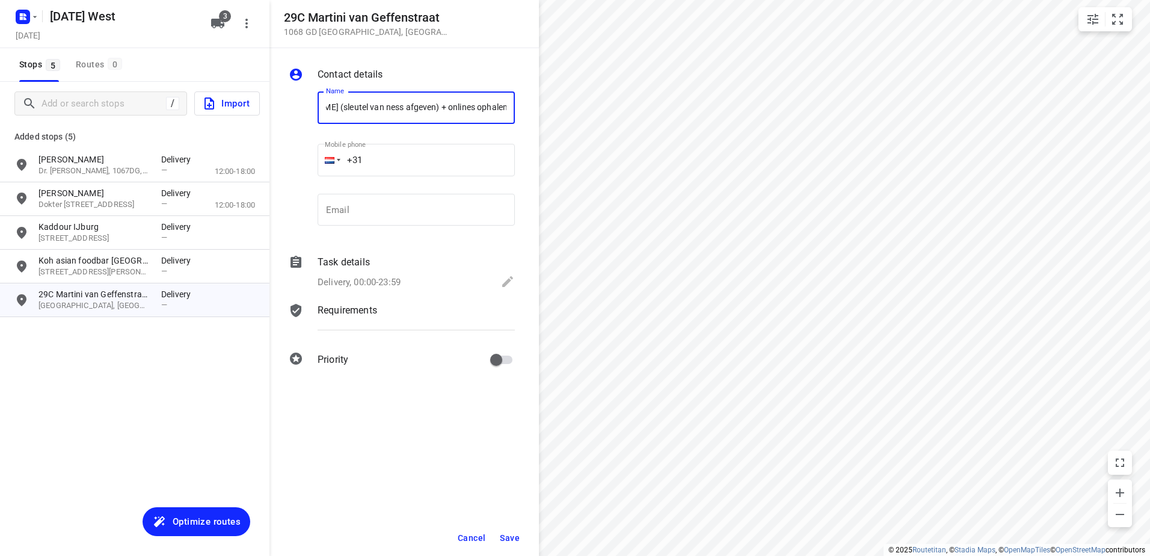
type input "[PERSON_NAME] (sleutel van ness afgeven) + onlines ophalen"
click at [499, 536] on button "Save" at bounding box center [509, 538] width 29 height 22
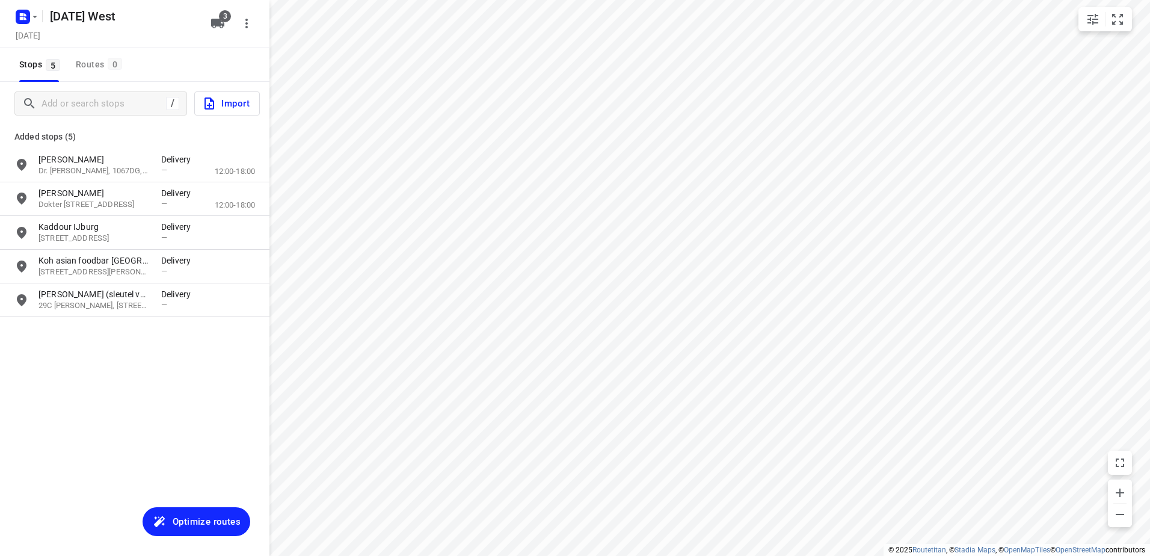
click at [195, 518] on span "Optimize routes" at bounding box center [207, 522] width 68 height 16
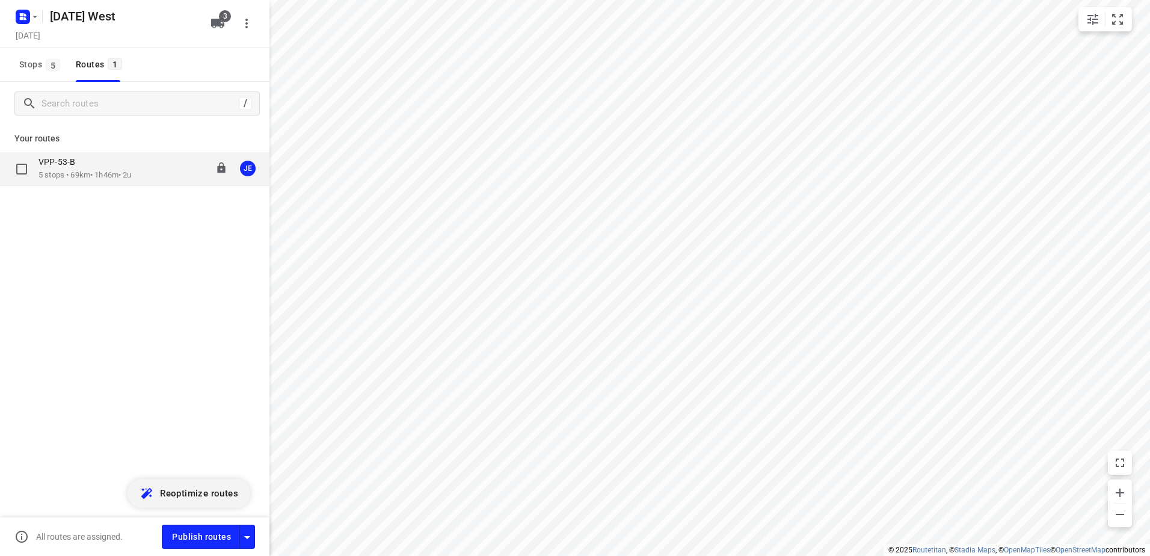
click at [111, 168] on div "VPP-53-B" at bounding box center [84, 162] width 93 height 13
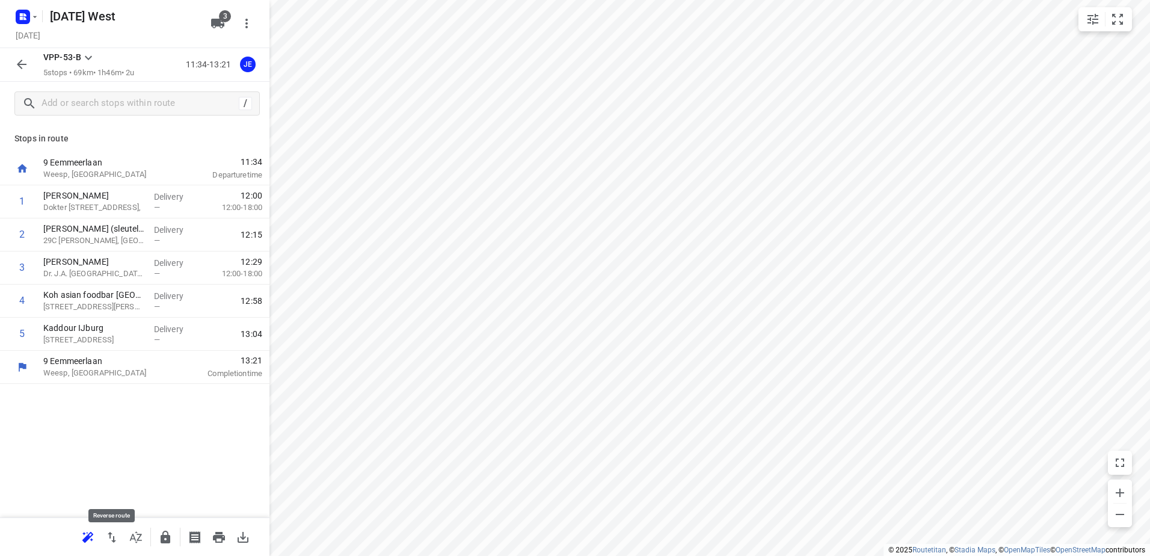
click at [115, 535] on icon "button" at bounding box center [112, 537] width 14 height 14
drag, startPoint x: 126, startPoint y: 241, endPoint x: 127, endPoint y: 206, distance: 34.3
click at [127, 206] on div "1 Kaddour IJburg 22 Pampuslaan, Amsterdam Delivery — 11:46 2 Koh asian foodbar …" at bounding box center [134, 267] width 269 height 165
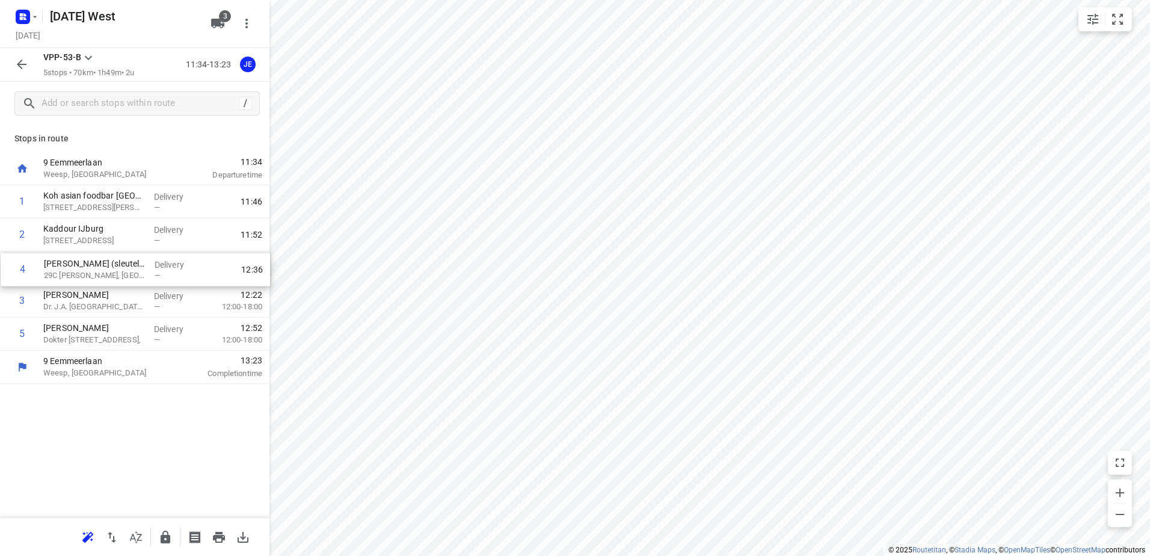
drag, startPoint x: 133, startPoint y: 307, endPoint x: 134, endPoint y: 272, distance: 34.3
click at [134, 272] on div "1 Koh asian foodbar IJburg 372 [PERSON_NAME], Amsterdam Delivery — 11:46 2 Kadd…" at bounding box center [134, 267] width 269 height 165
click at [251, 63] on div "JE" at bounding box center [248, 65] width 16 height 16
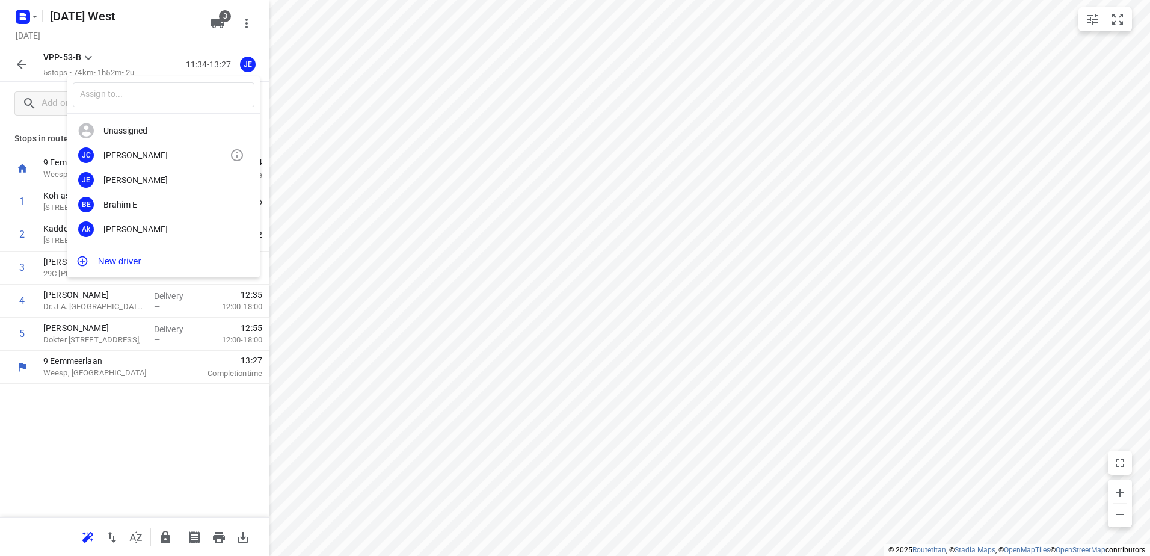
click at [153, 157] on div "[PERSON_NAME]" at bounding box center [166, 155] width 126 height 10
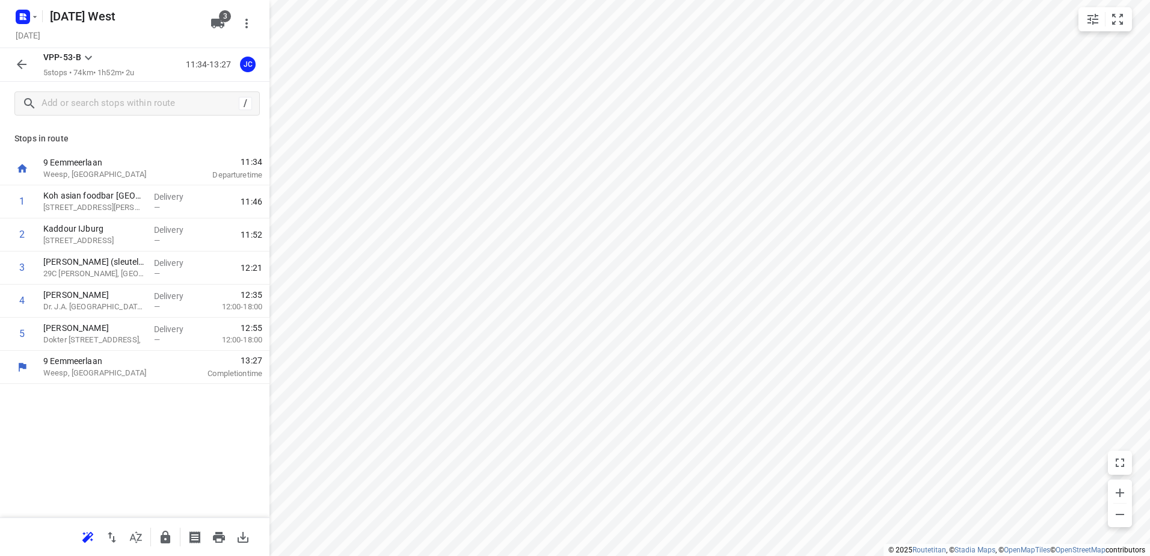
click at [19, 63] on icon "button" at bounding box center [22, 65] width 10 height 10
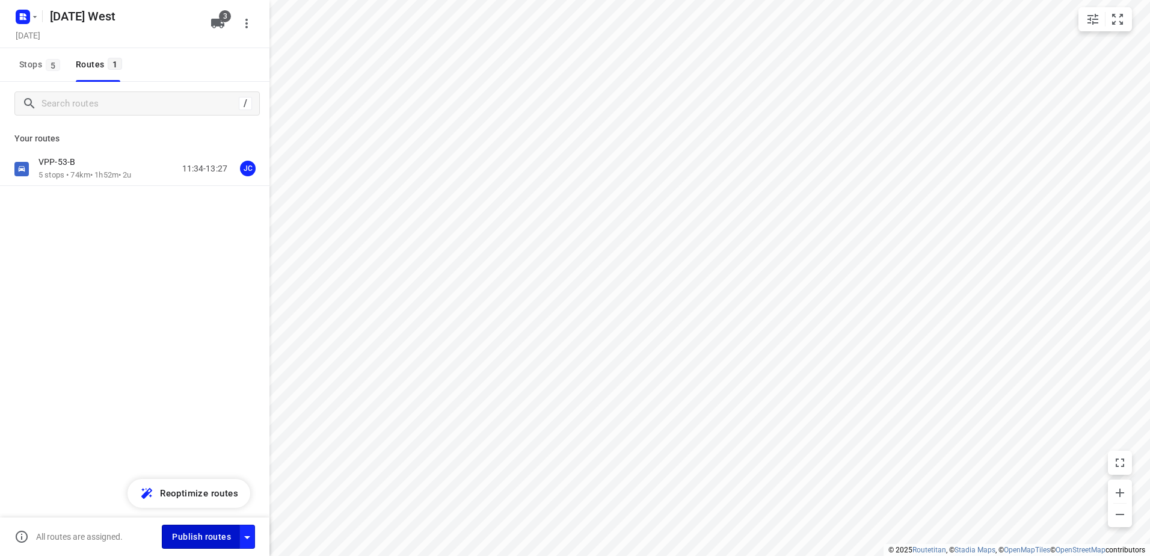
click at [197, 535] on span "Publish routes" at bounding box center [201, 536] width 59 height 15
click at [19, 13] on rect "button" at bounding box center [23, 17] width 14 height 14
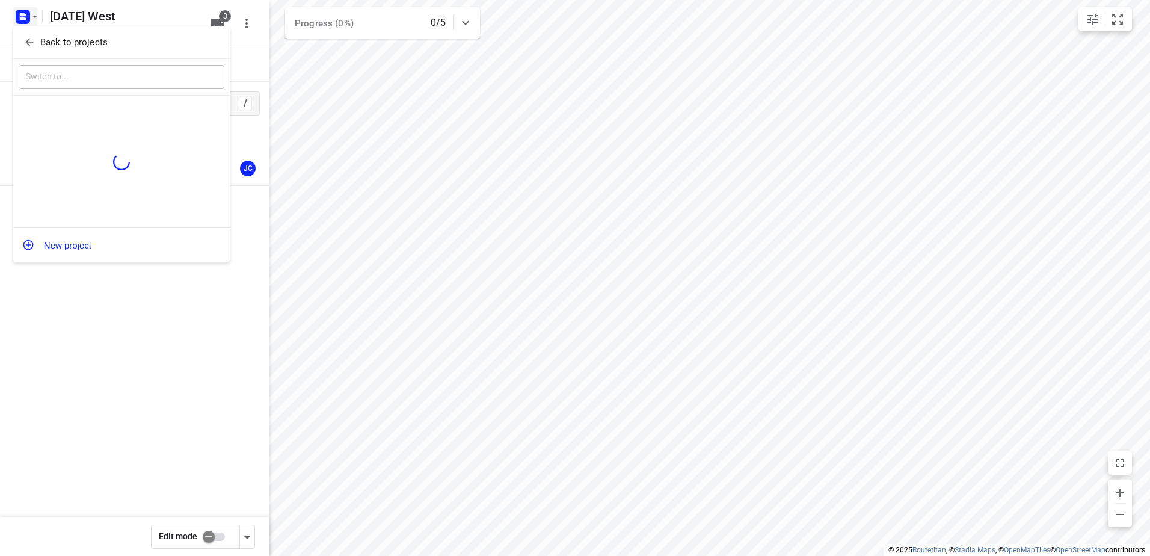
click at [26, 34] on button "Back to projects" at bounding box center [122, 42] width 206 height 20
